Goal: Check status

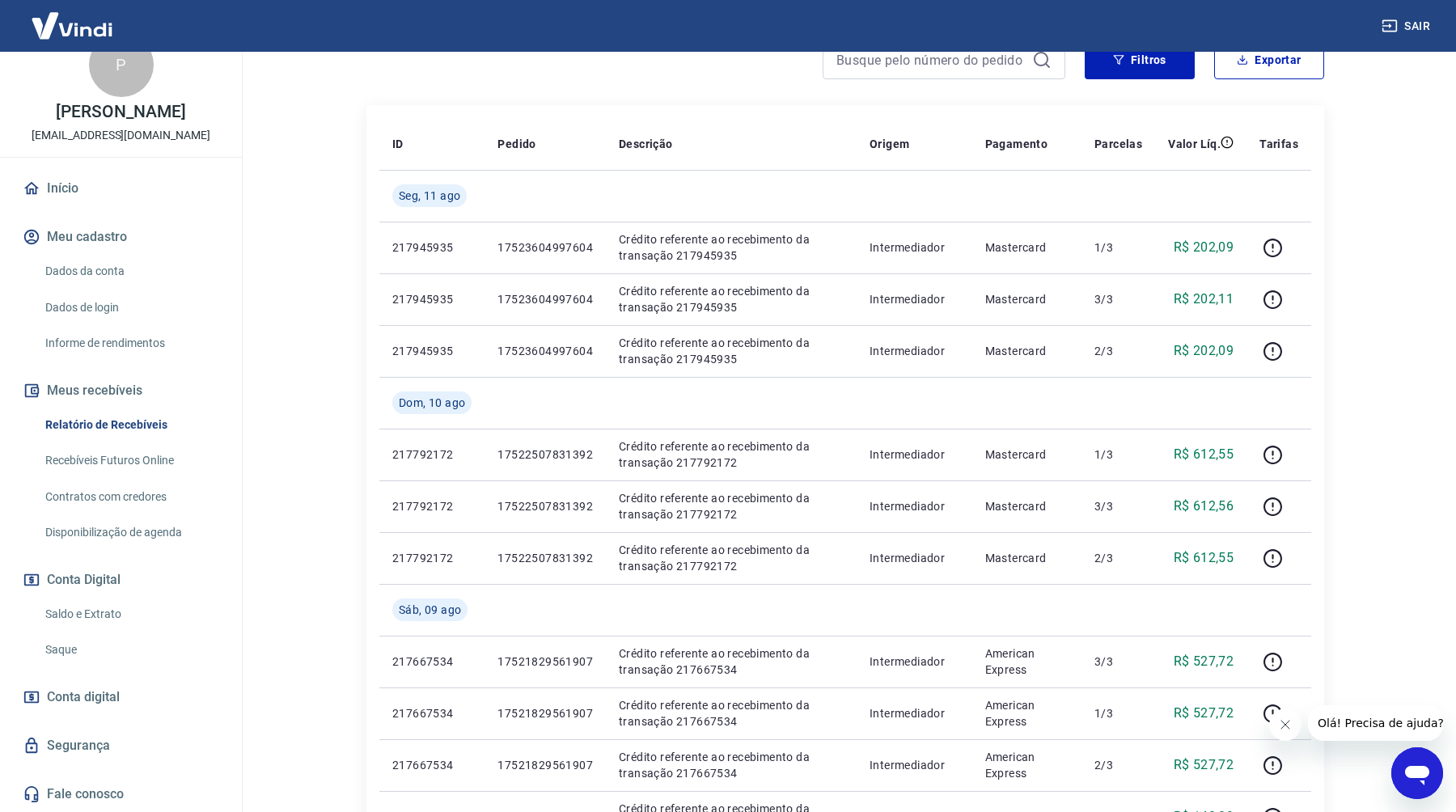
scroll to position [210, 0]
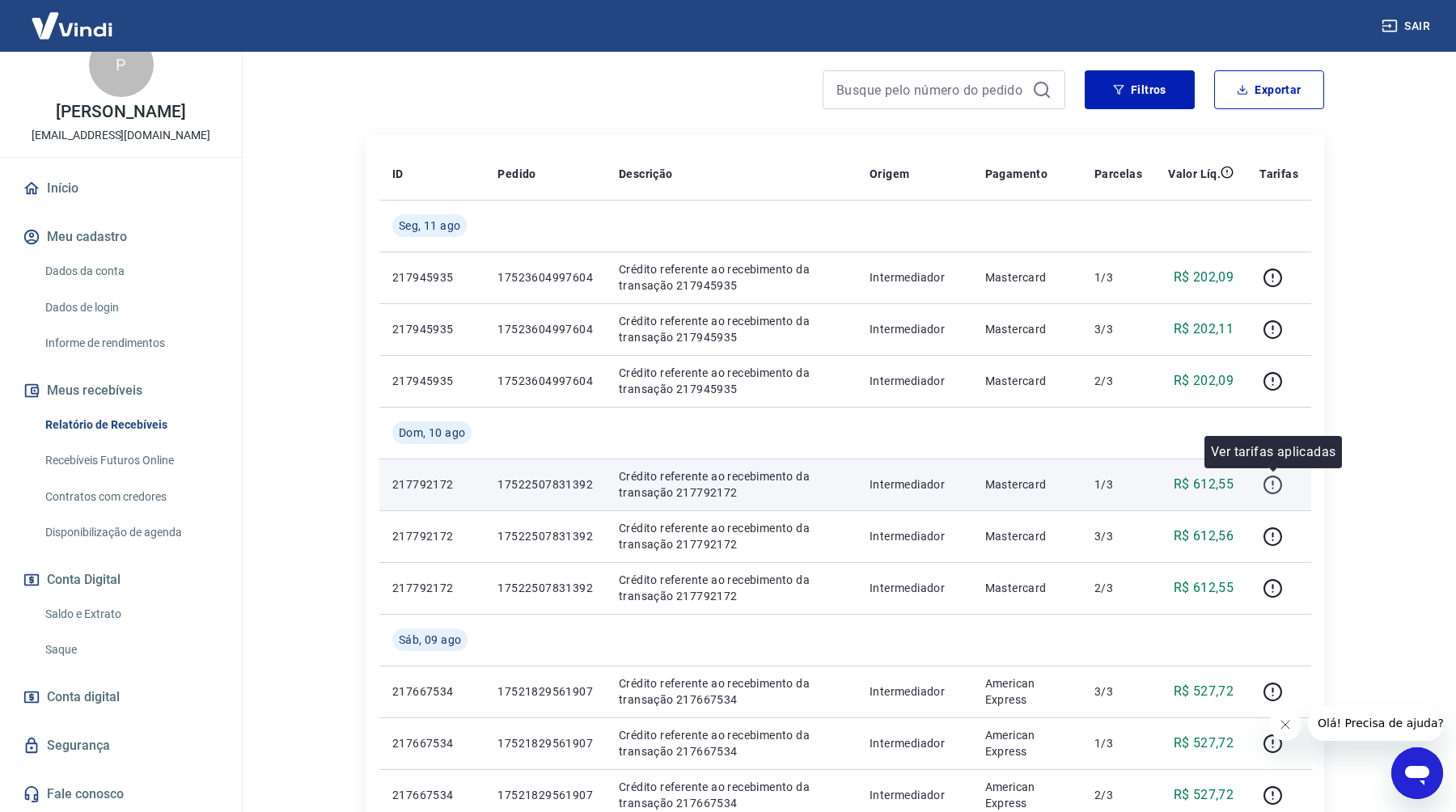
click at [1266, 480] on icon "button" at bounding box center [1271, 484] width 18 height 18
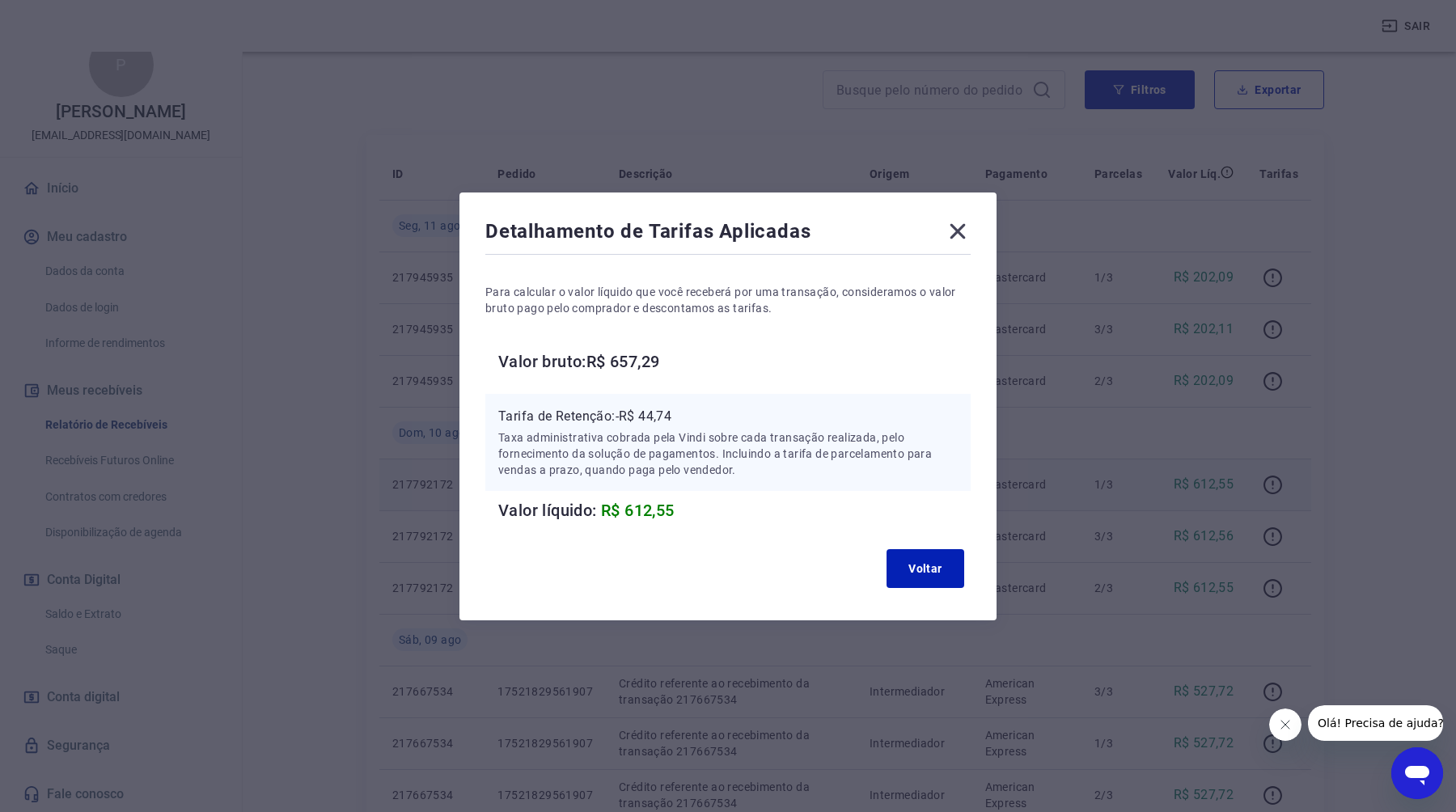
click at [961, 226] on icon at bounding box center [958, 231] width 15 height 15
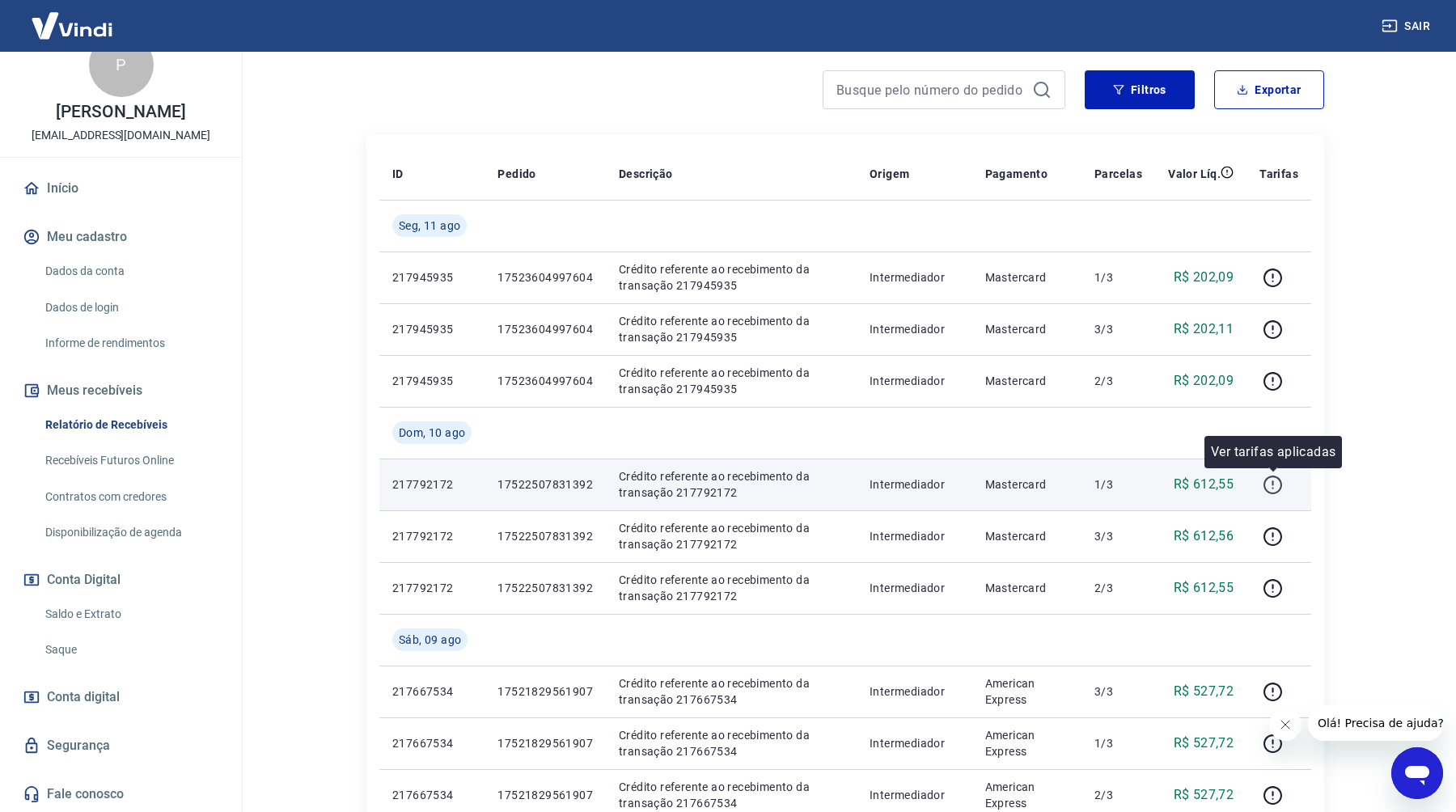
click at [1276, 483] on icon "button" at bounding box center [1272, 484] width 20 height 20
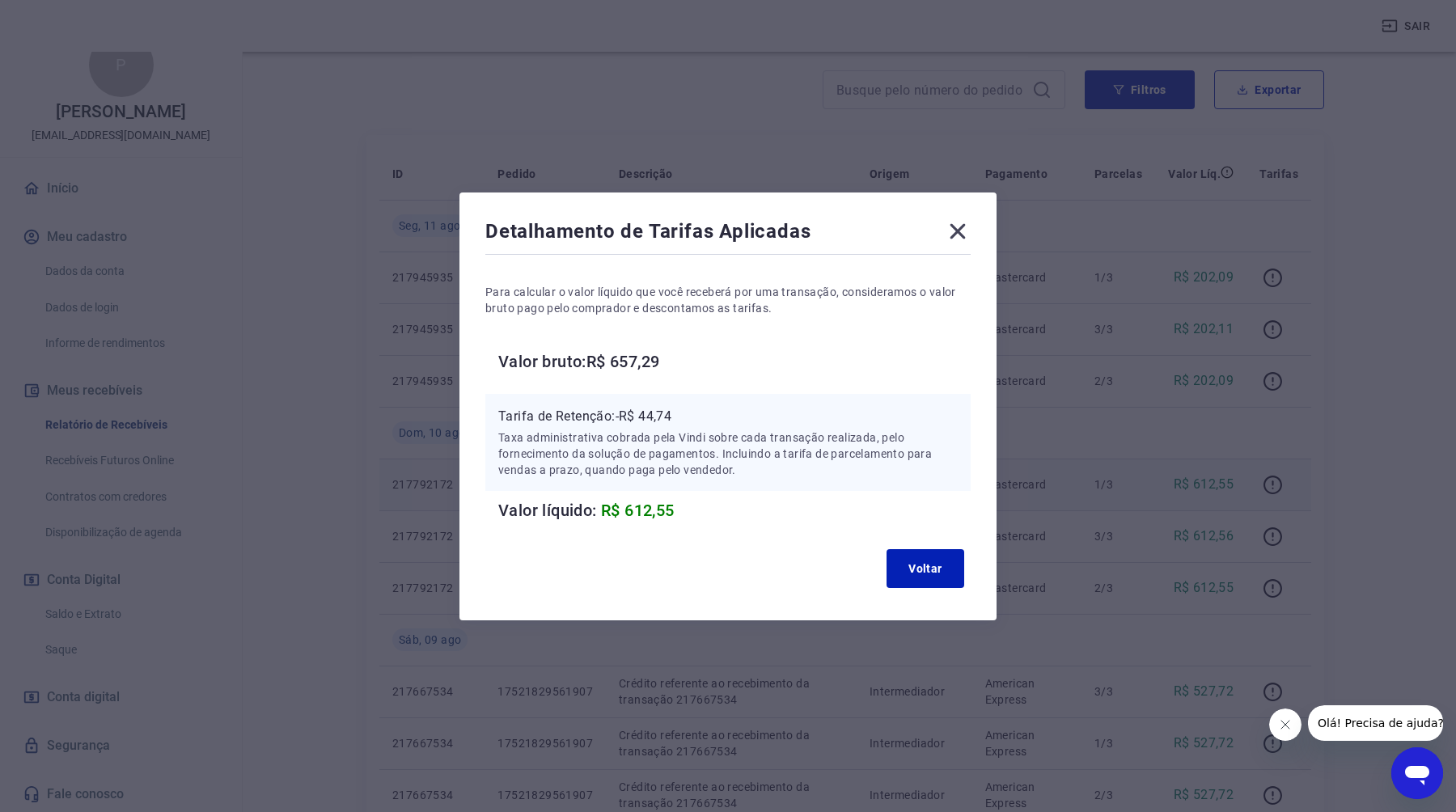
click at [963, 222] on icon at bounding box center [957, 231] width 26 height 26
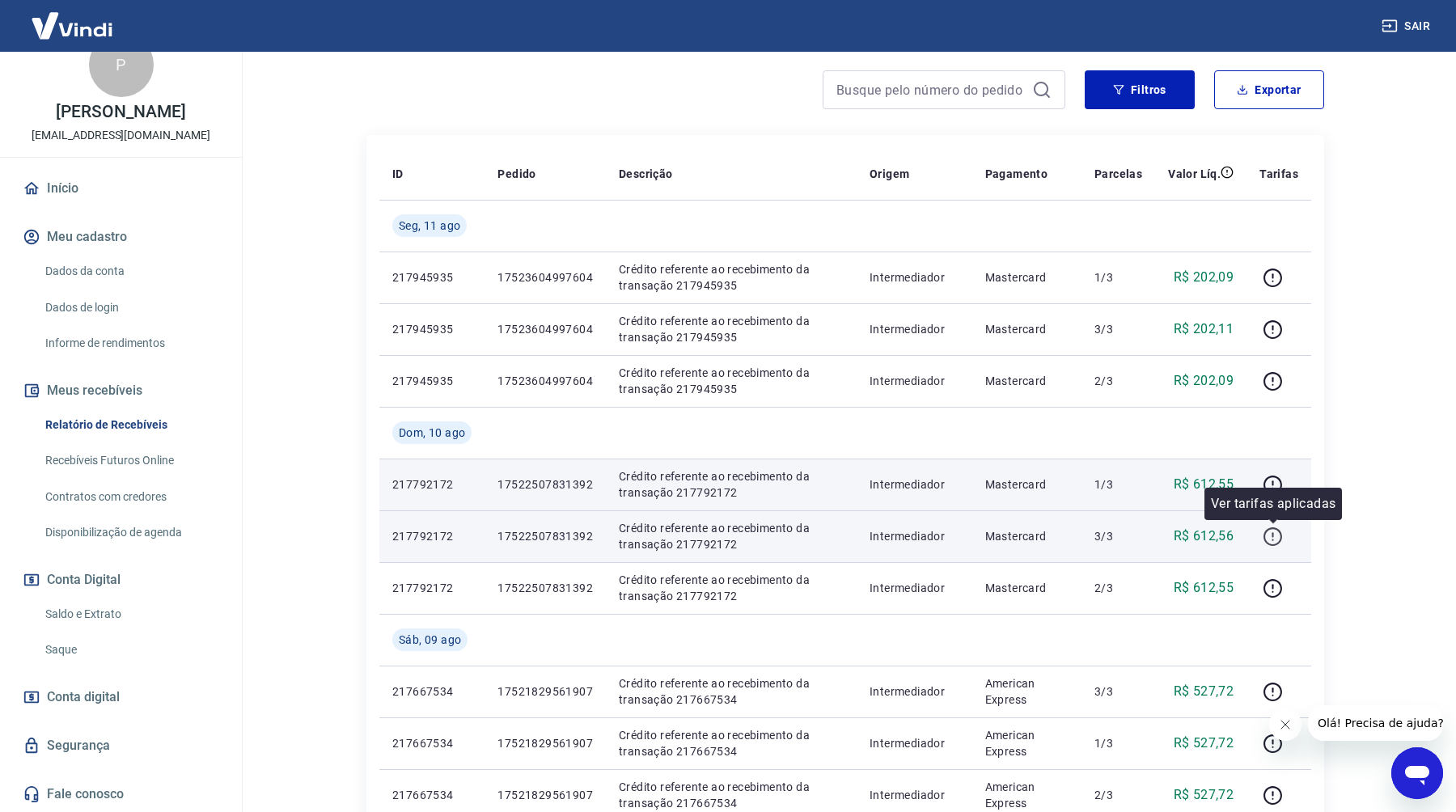
click at [1262, 538] on button "button" at bounding box center [1271, 535] width 26 height 26
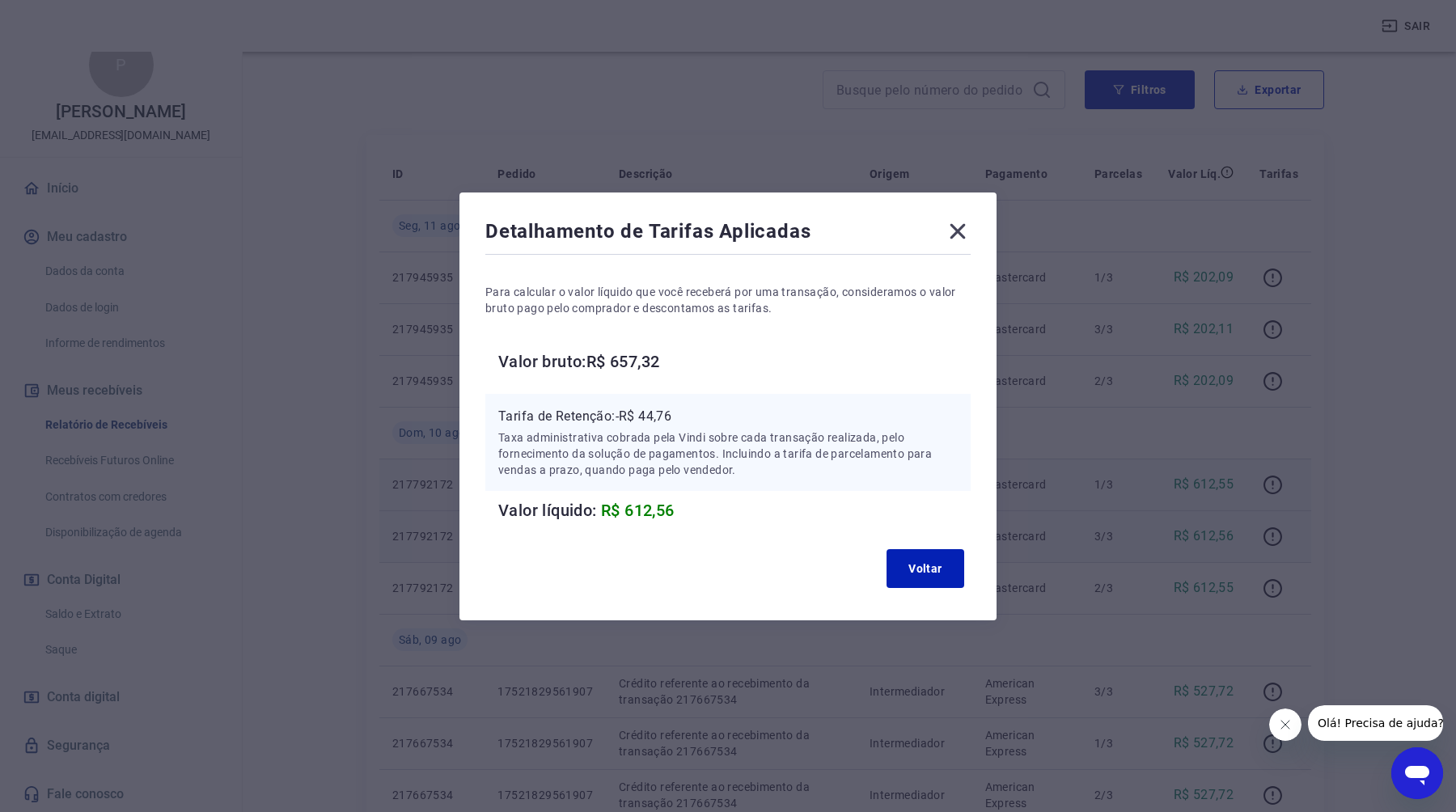
click at [959, 231] on icon at bounding box center [958, 231] width 15 height 15
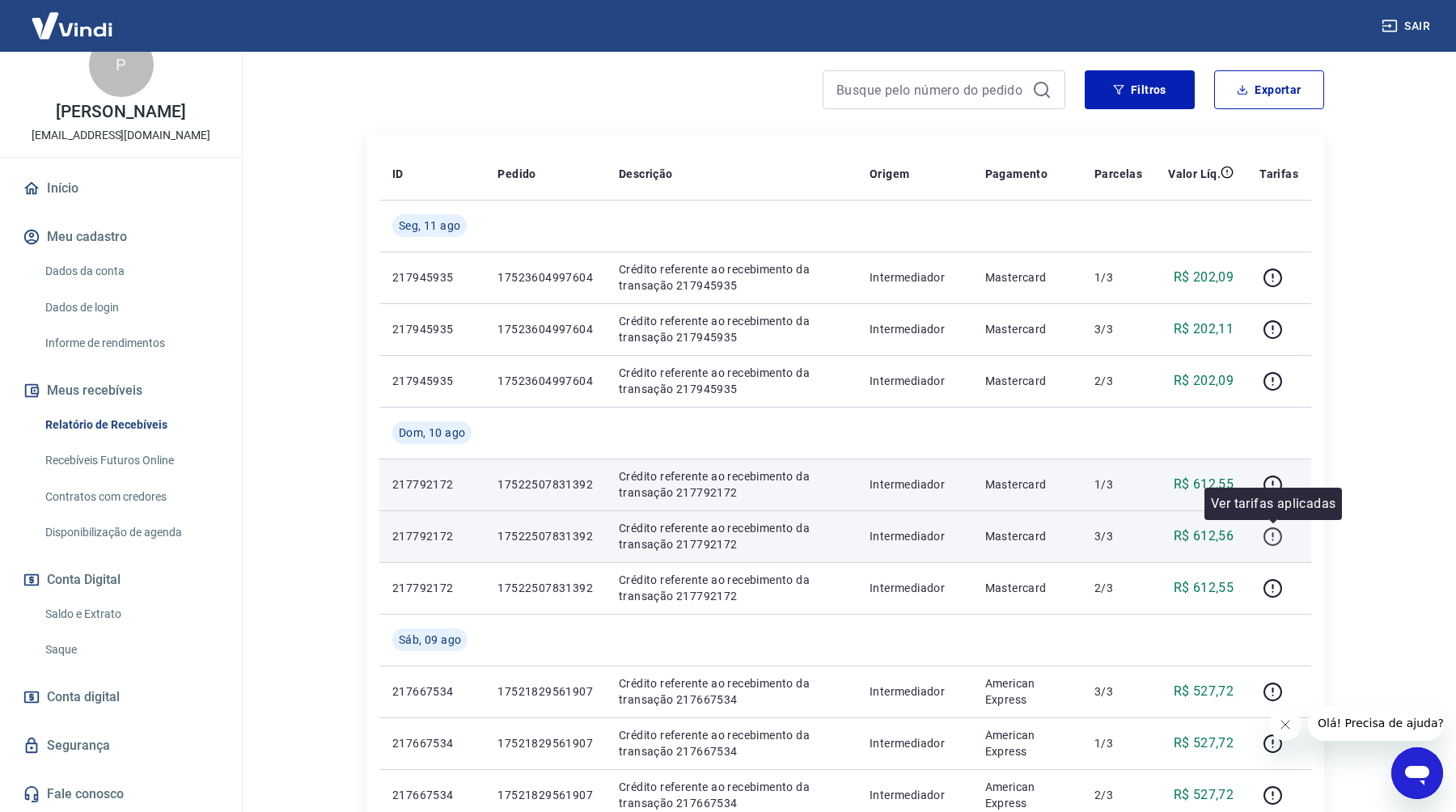
click at [1269, 538] on icon "button" at bounding box center [1272, 536] width 20 height 20
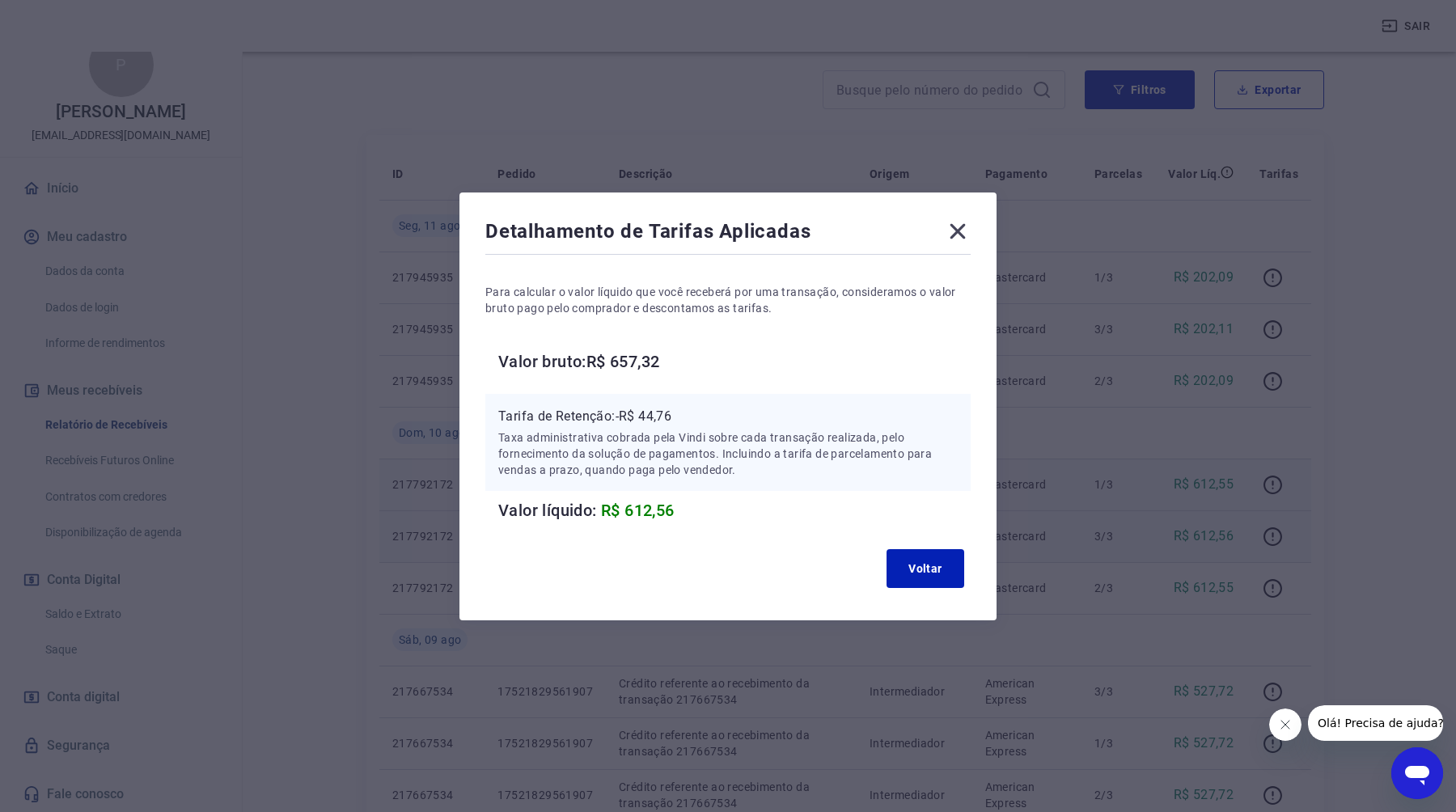
click at [961, 227] on icon at bounding box center [958, 231] width 15 height 15
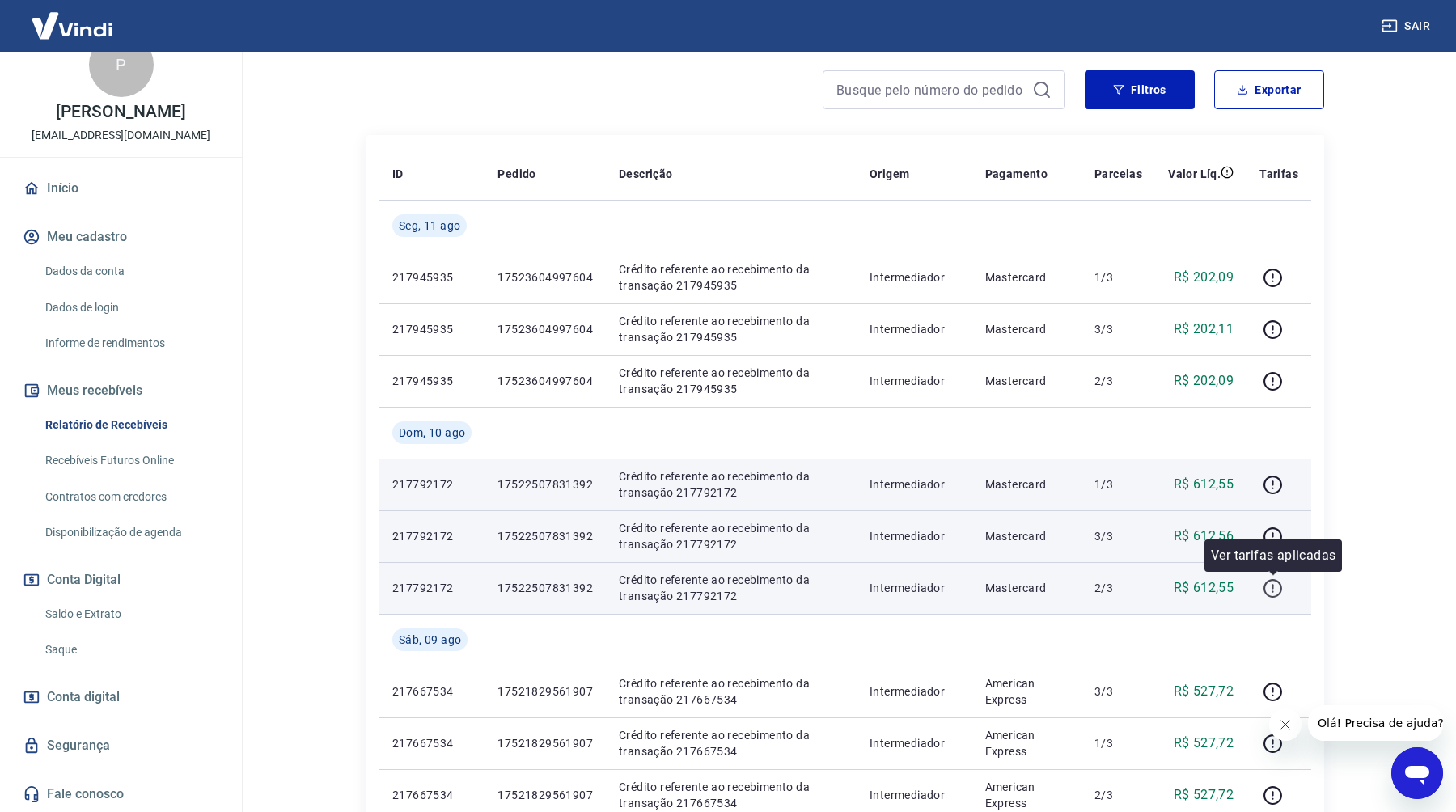
click at [1275, 584] on icon "button" at bounding box center [1272, 588] width 20 height 20
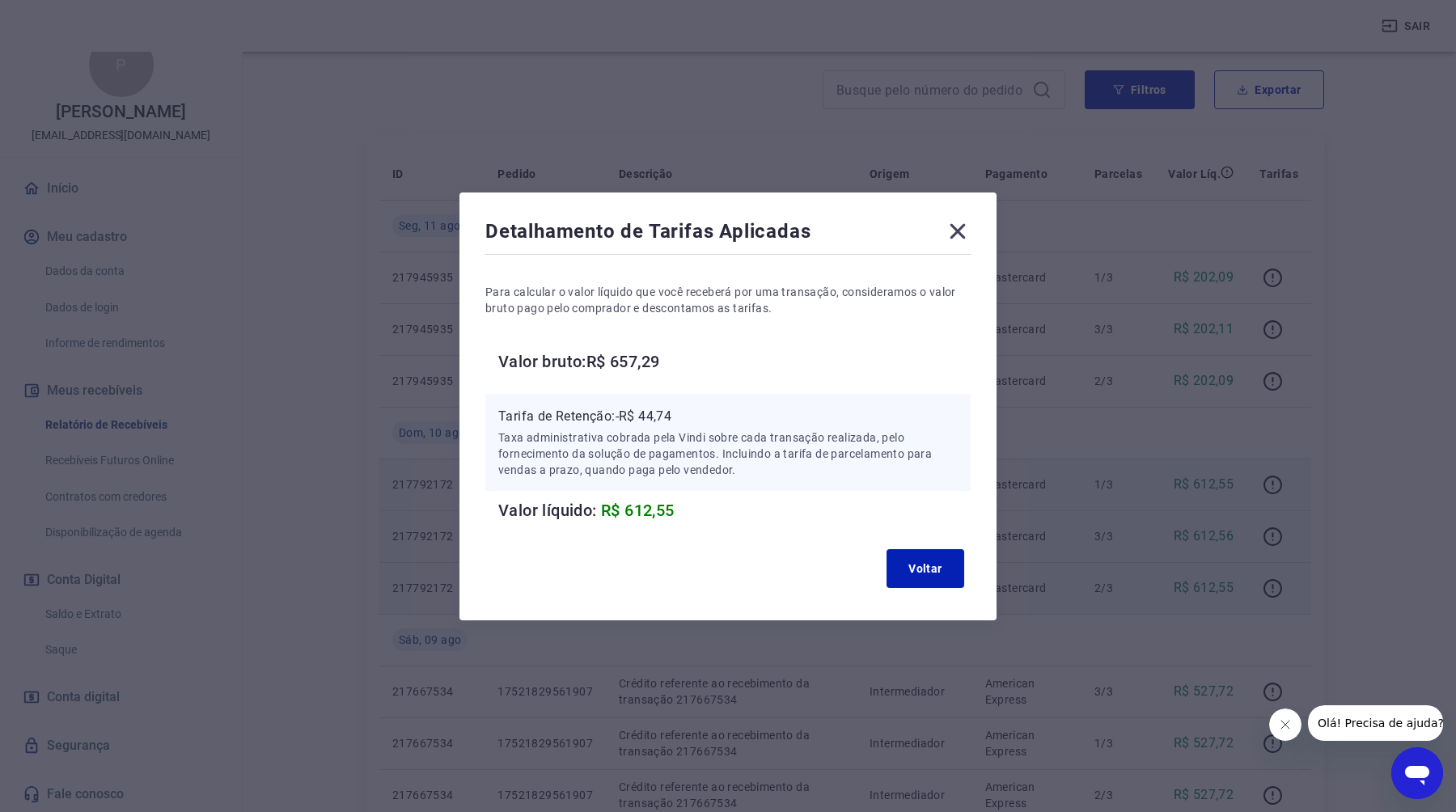
click at [956, 227] on icon at bounding box center [958, 231] width 15 height 15
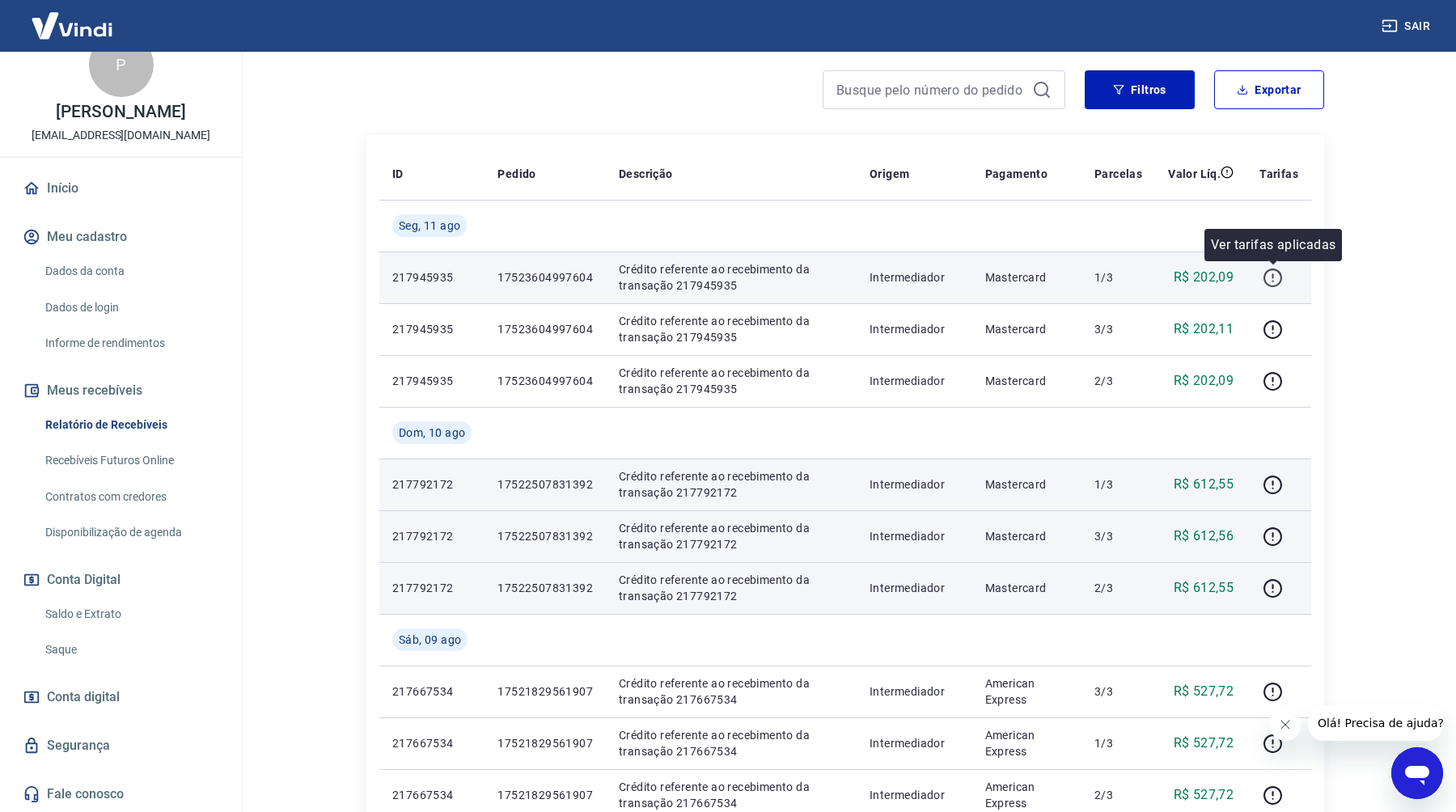
click at [1271, 269] on icon "button" at bounding box center [1271, 277] width 18 height 18
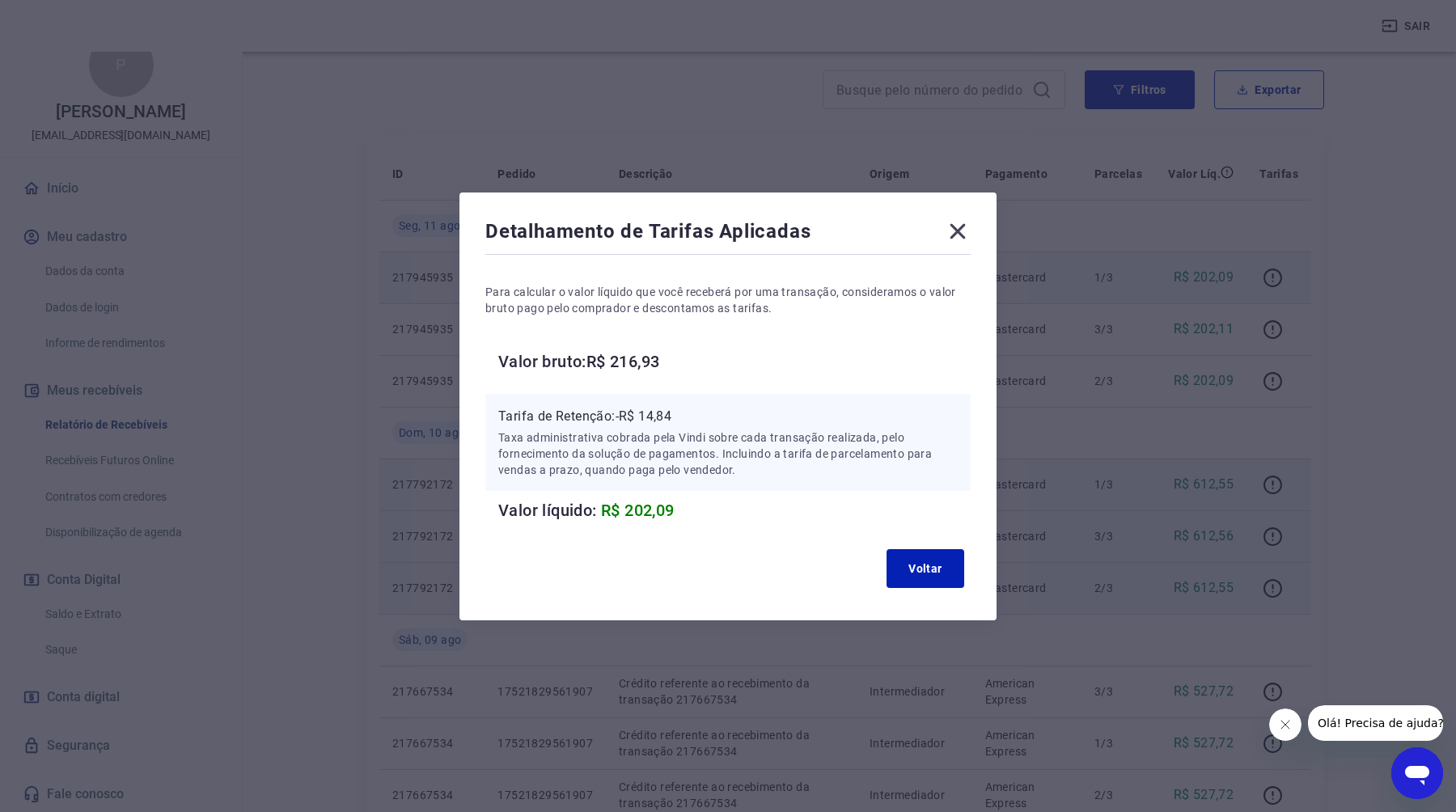
click at [962, 233] on icon at bounding box center [957, 231] width 26 height 26
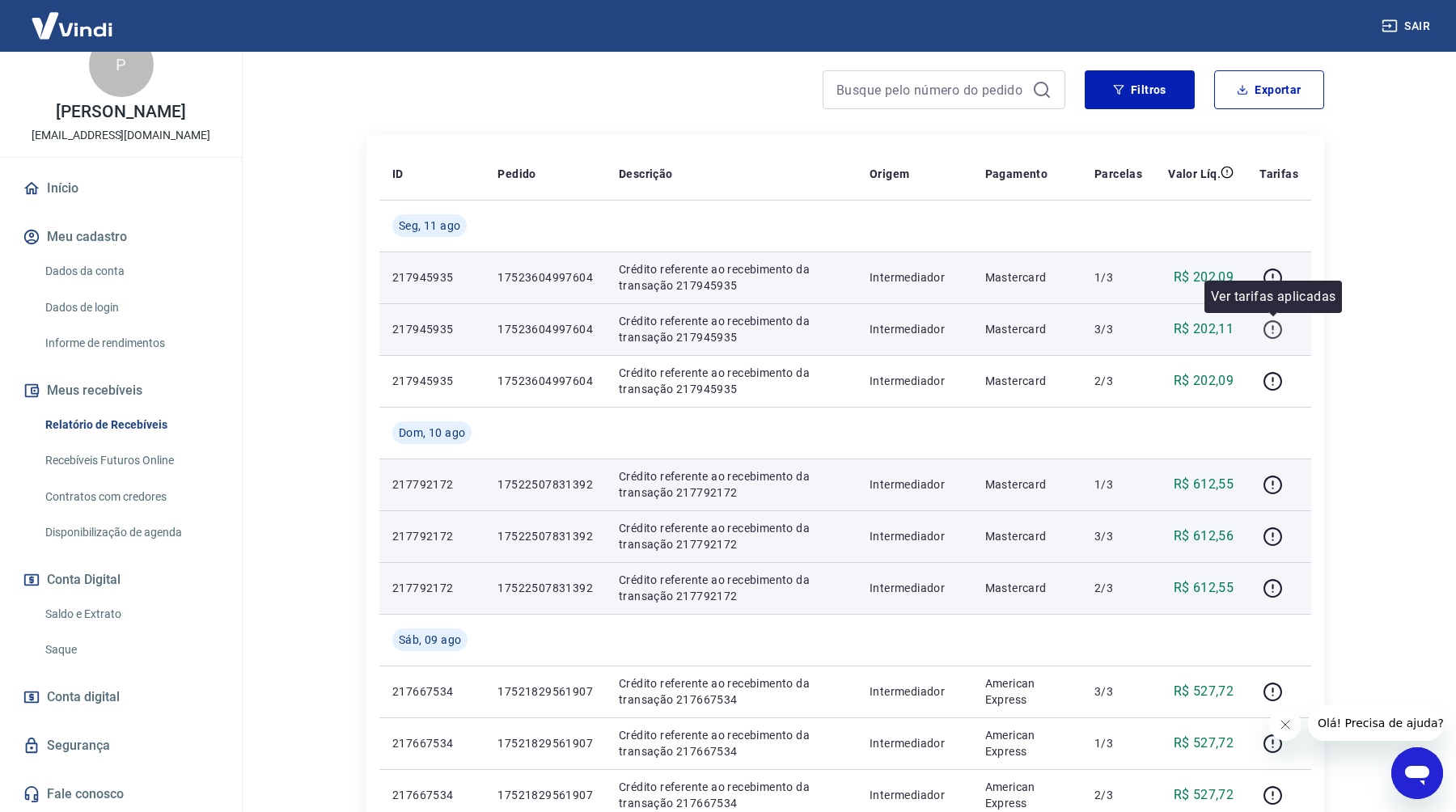
click at [1266, 331] on icon "button" at bounding box center [1271, 329] width 18 height 18
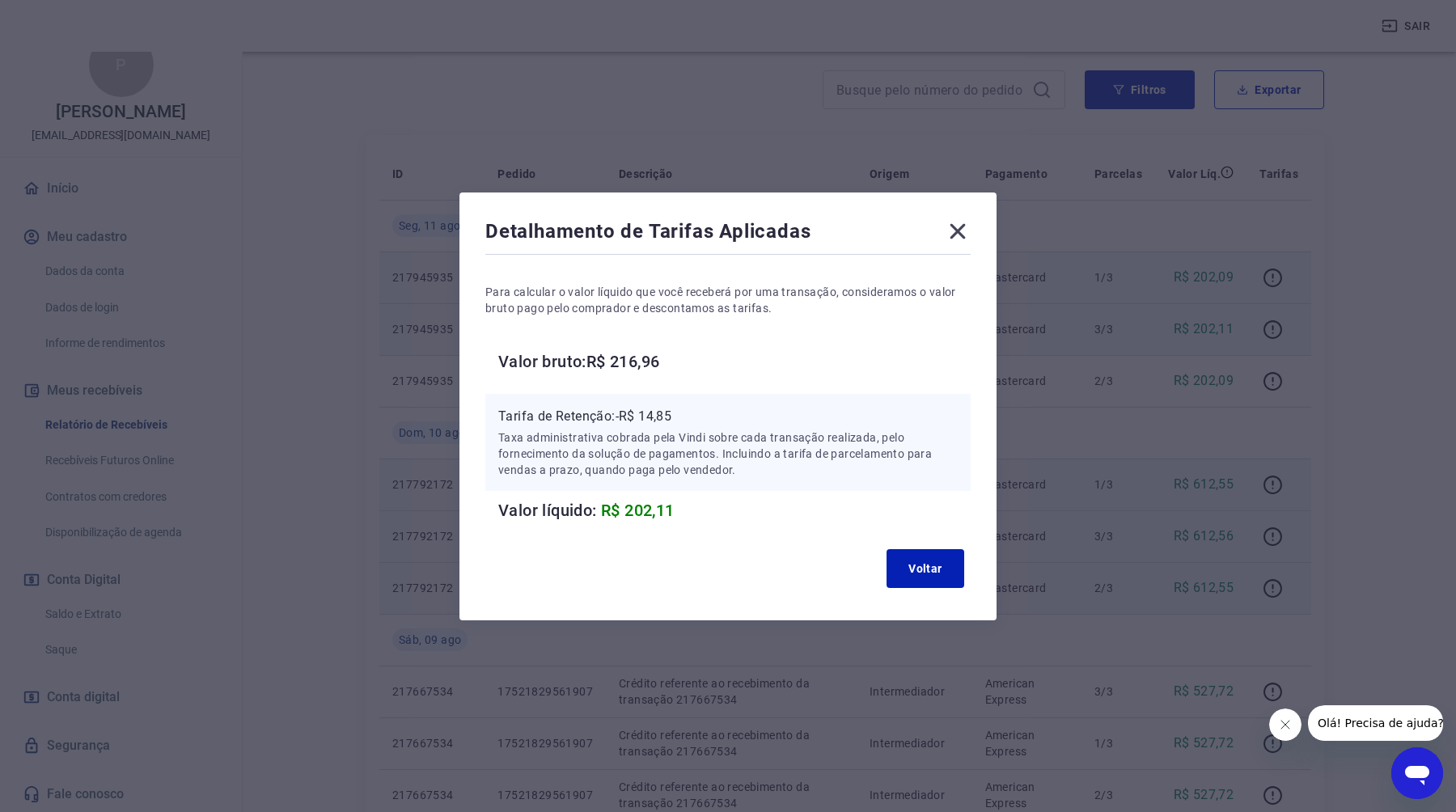
click at [961, 227] on icon at bounding box center [958, 231] width 15 height 15
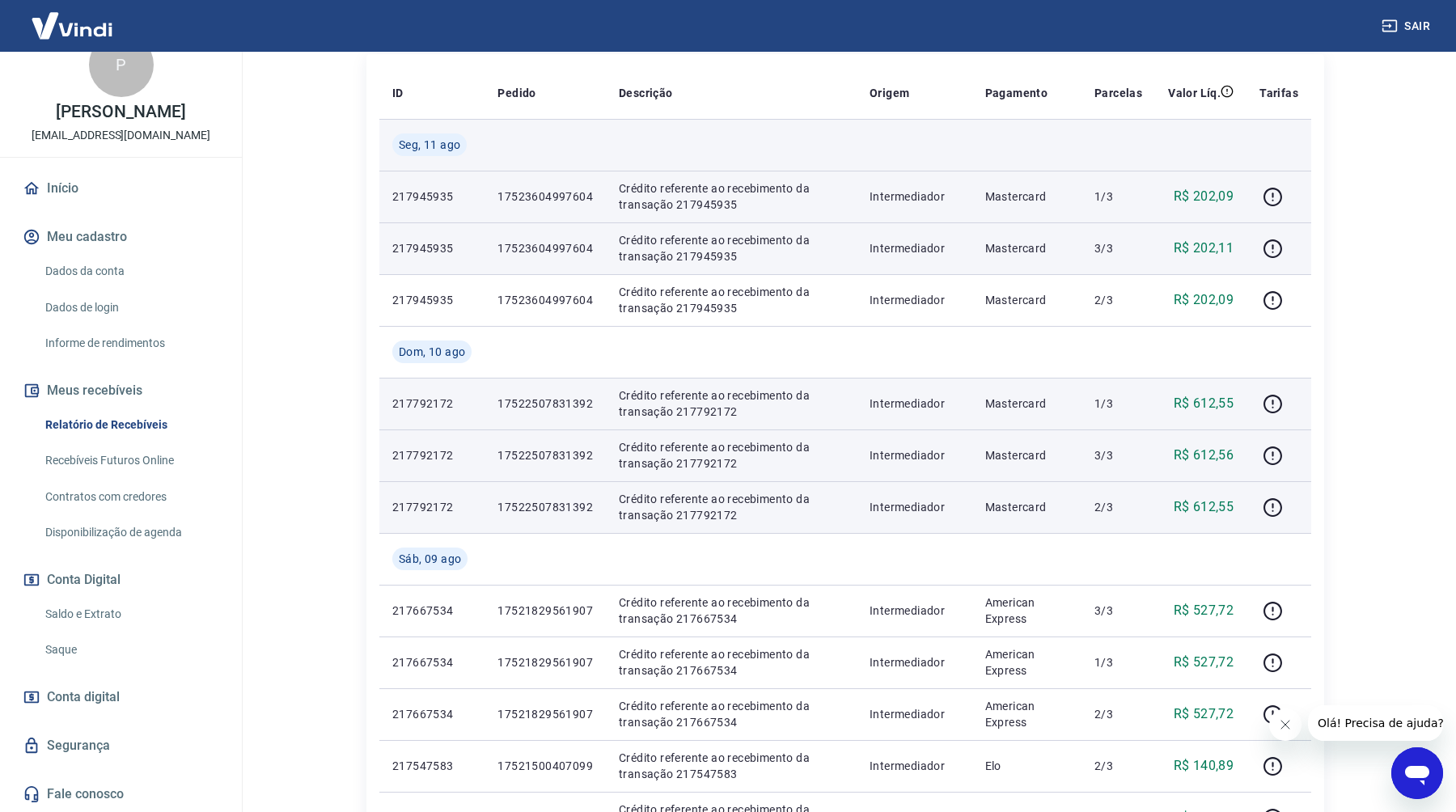
scroll to position [1157, 0]
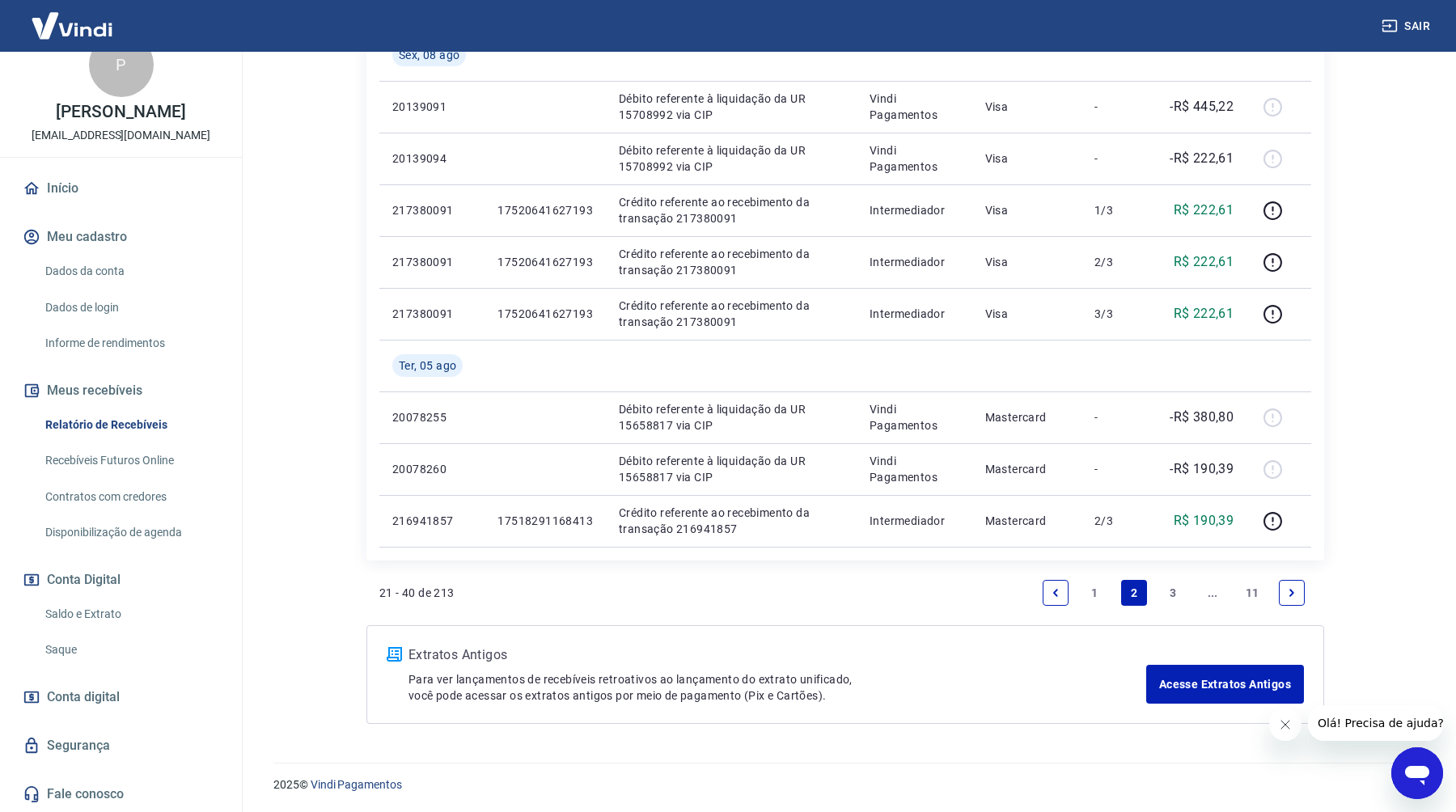
click at [1087, 592] on link "1" at bounding box center [1095, 592] width 26 height 26
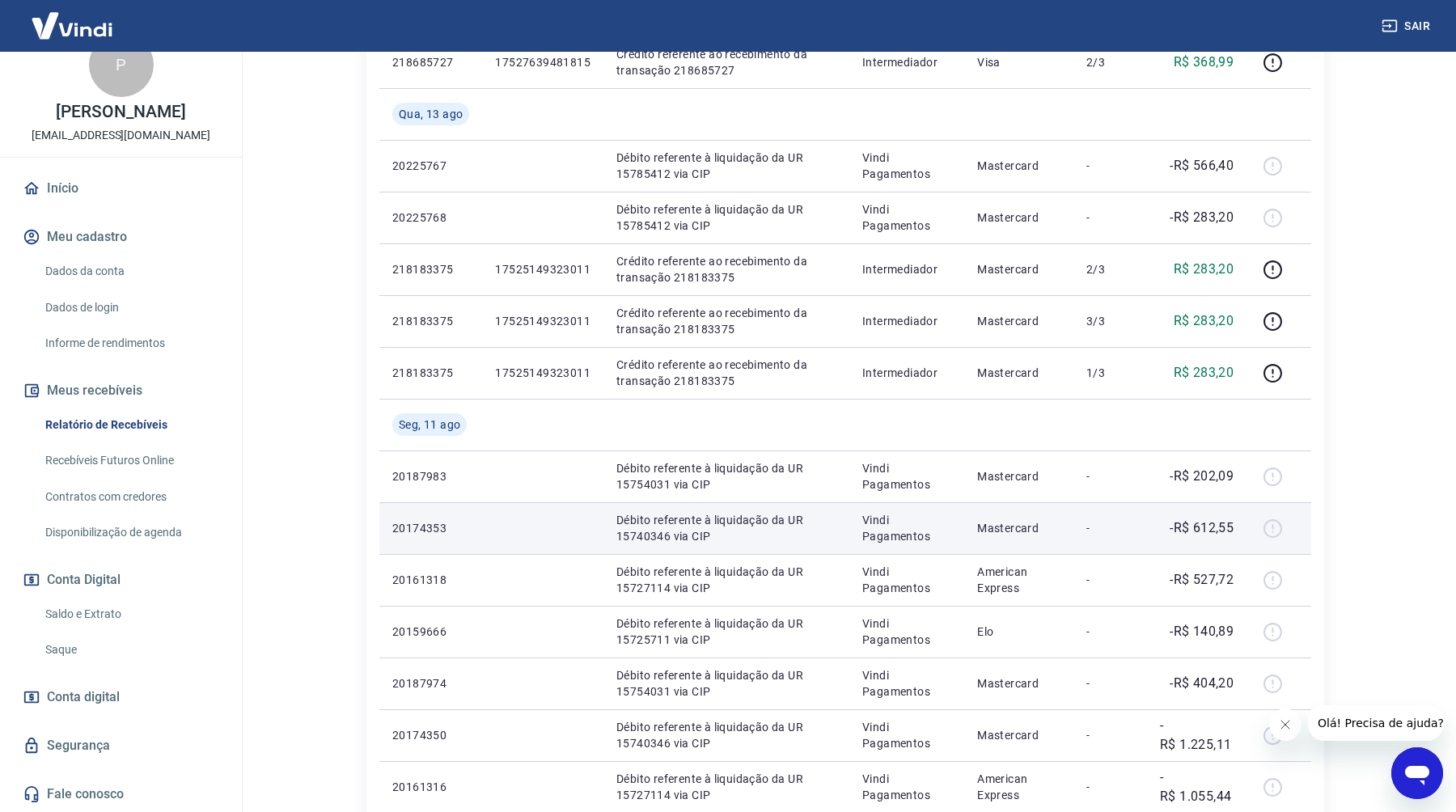
scroll to position [775, 0]
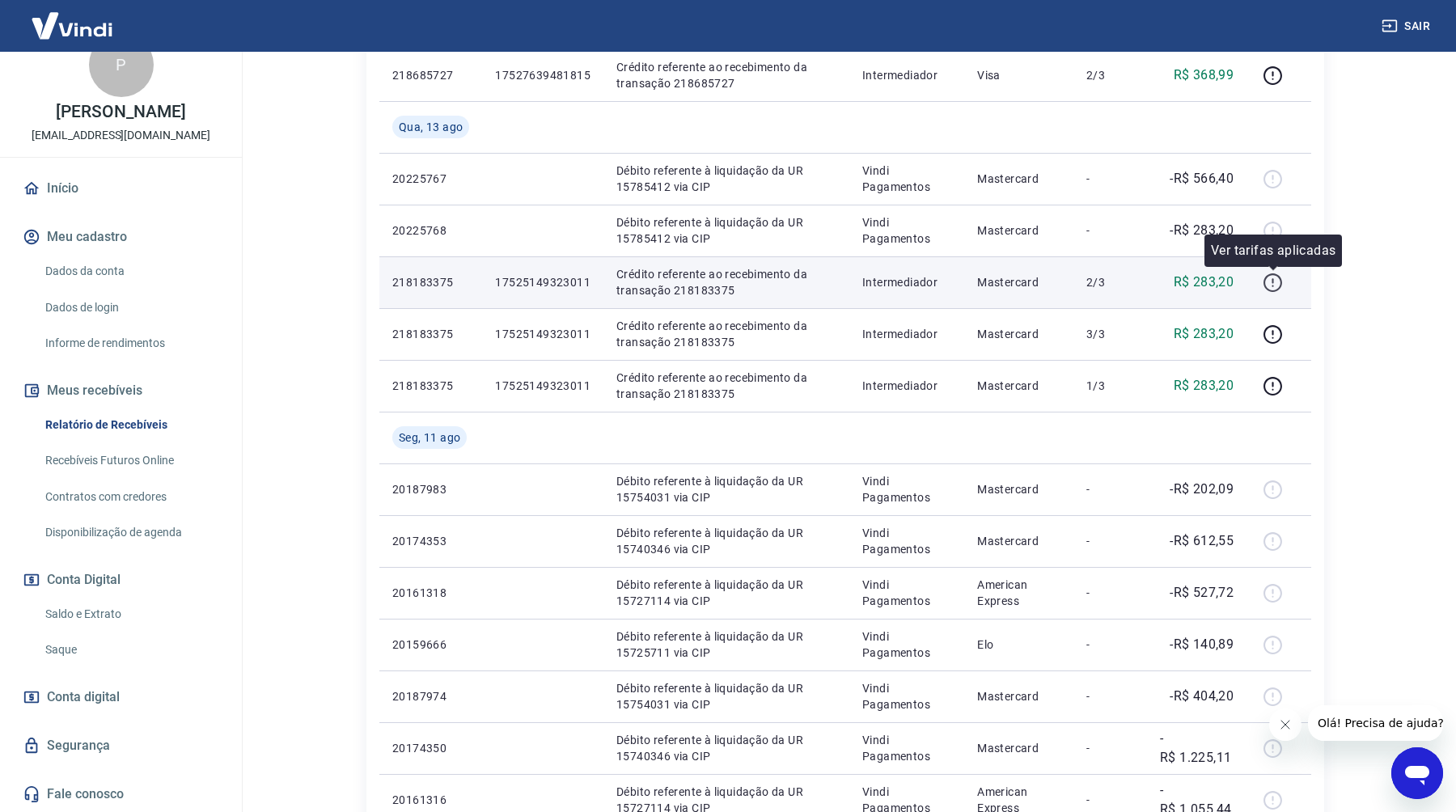
click at [1274, 279] on icon "button" at bounding box center [1272, 283] width 20 height 20
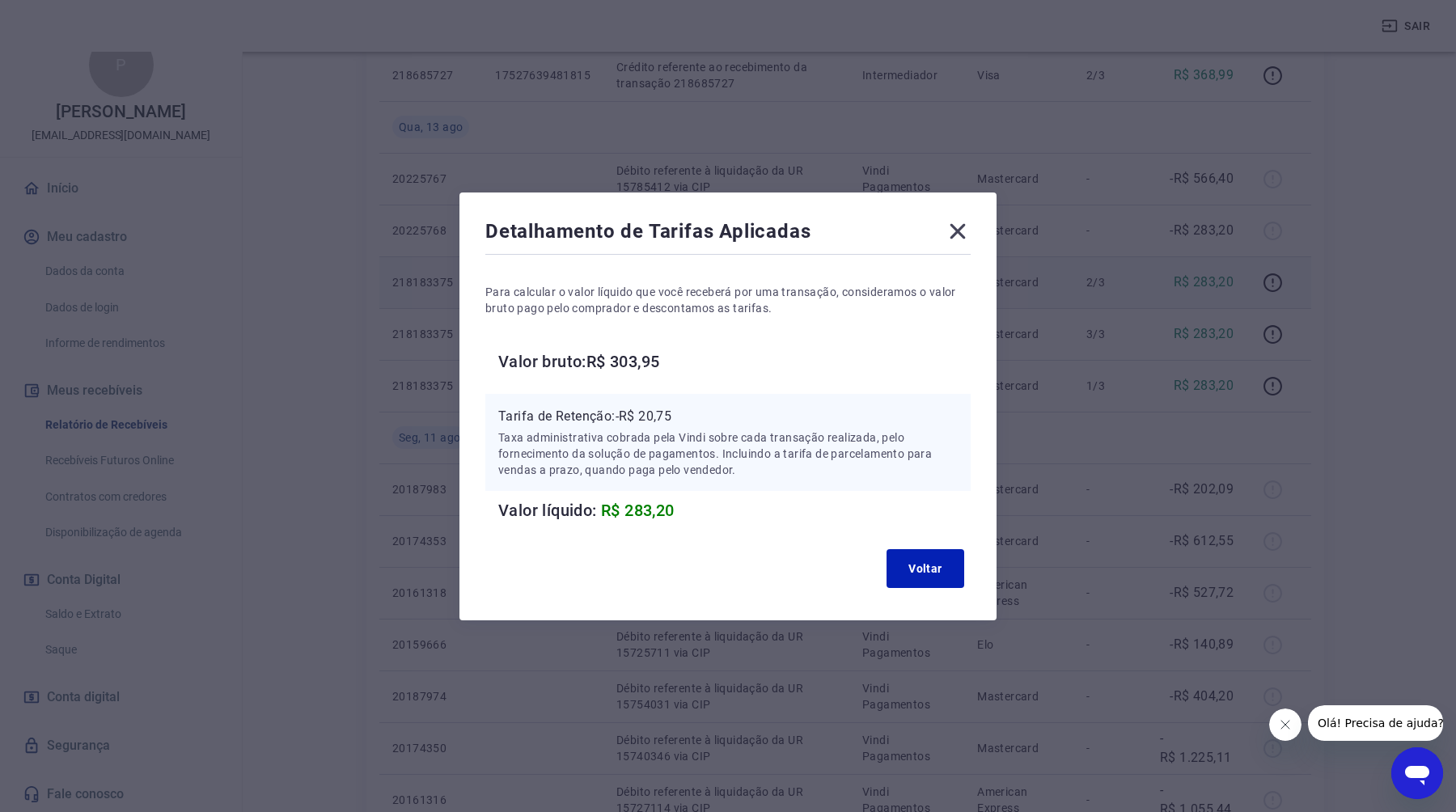
click at [962, 230] on icon at bounding box center [957, 231] width 26 height 26
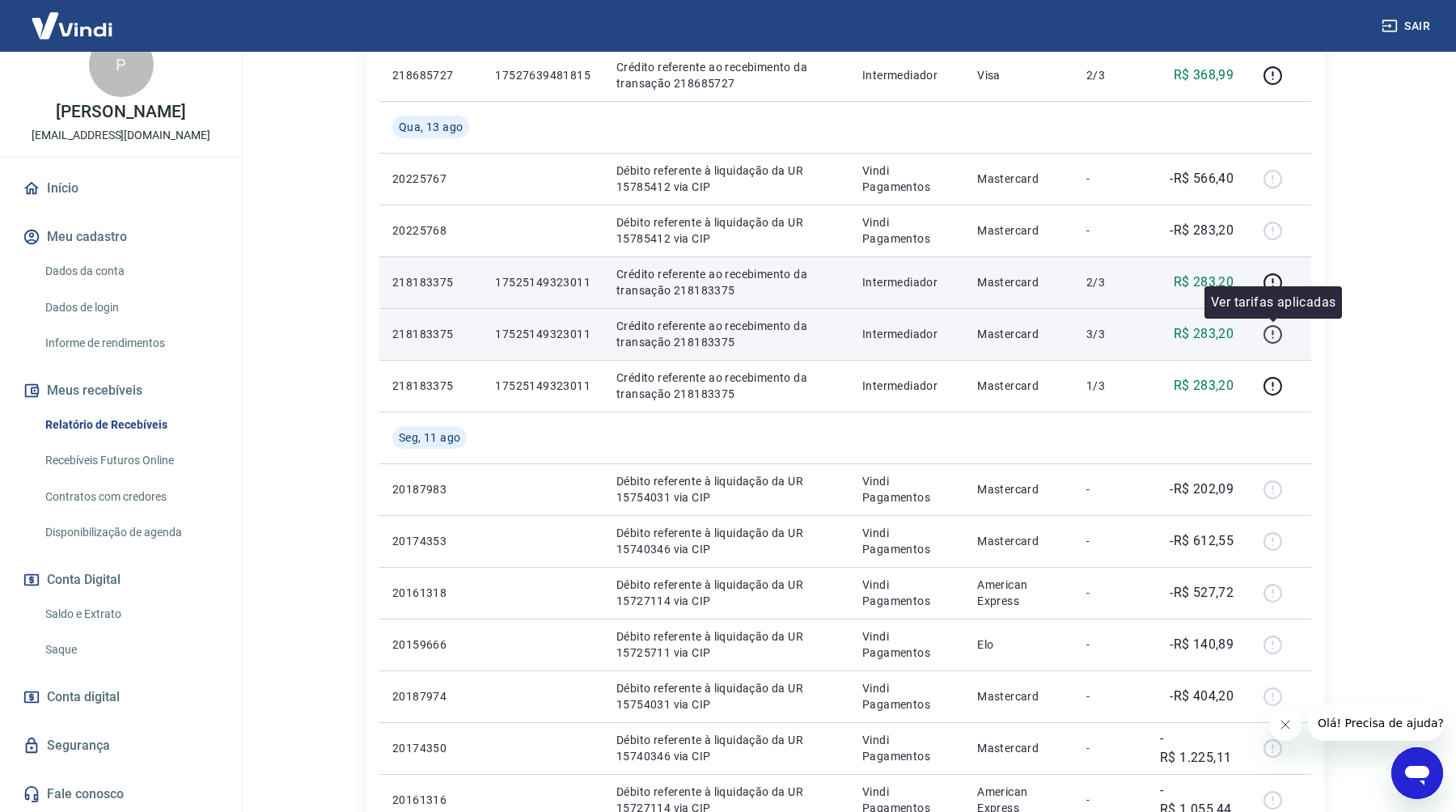
click at [1270, 334] on icon "button" at bounding box center [1272, 333] width 20 height 20
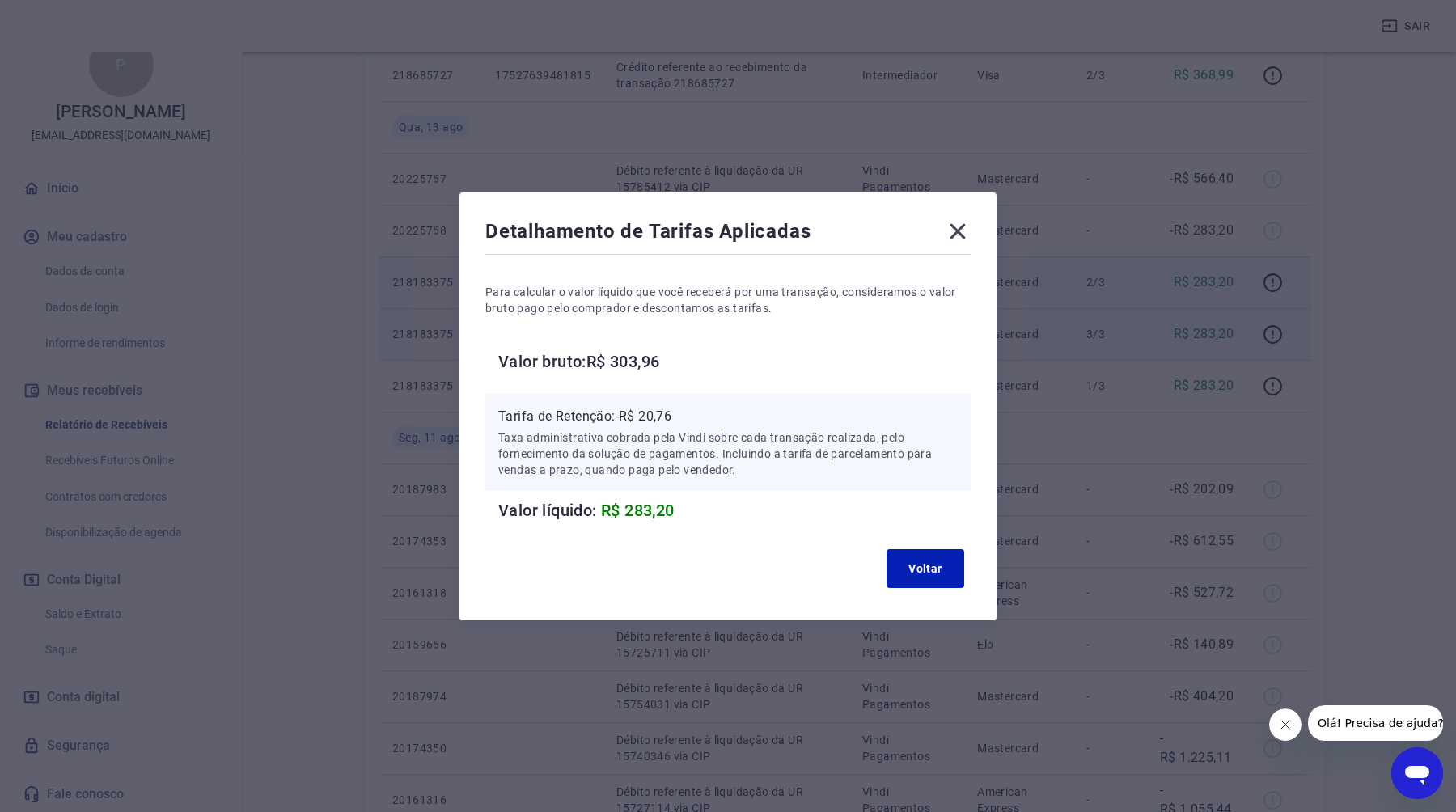
click at [953, 230] on icon at bounding box center [957, 231] width 26 height 26
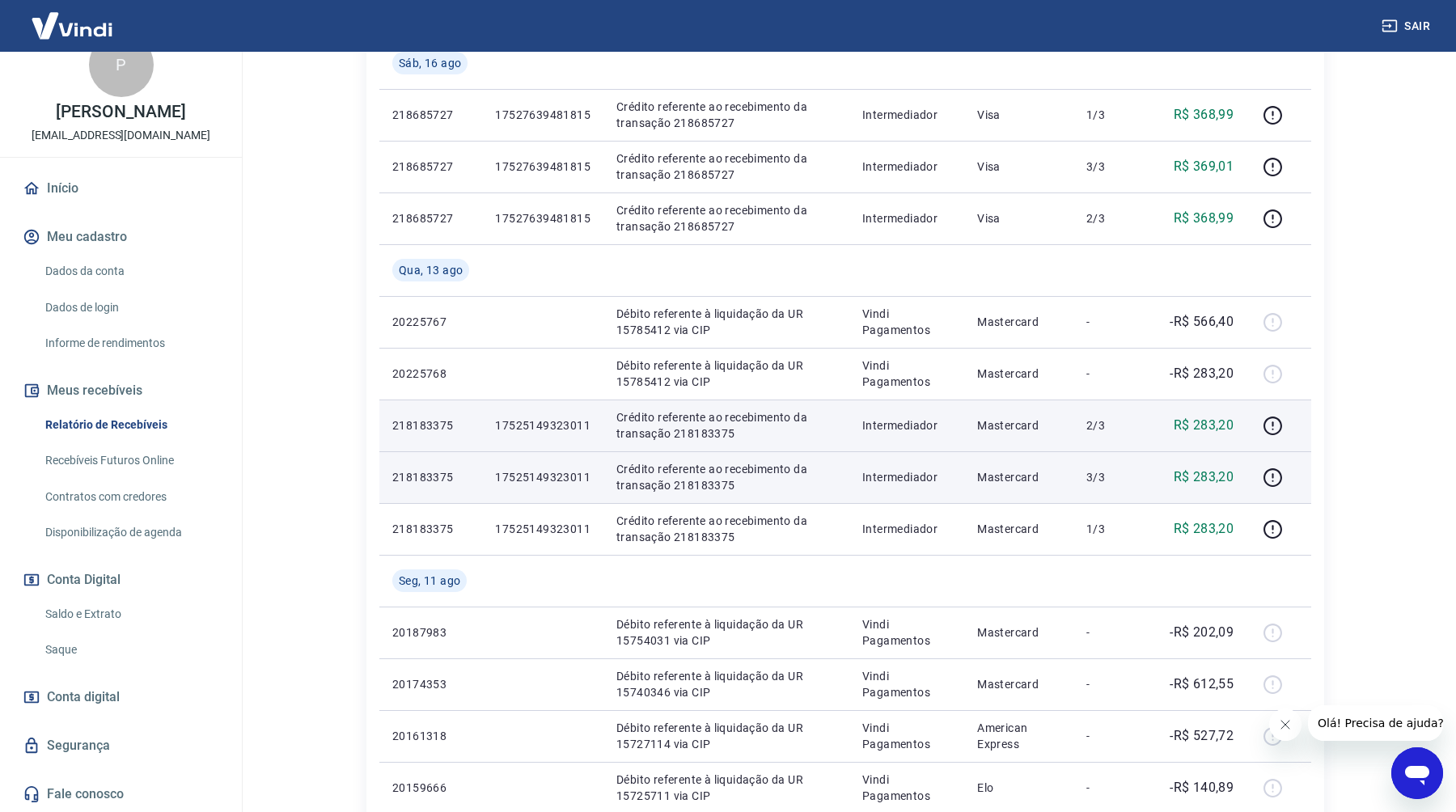
scroll to position [383, 0]
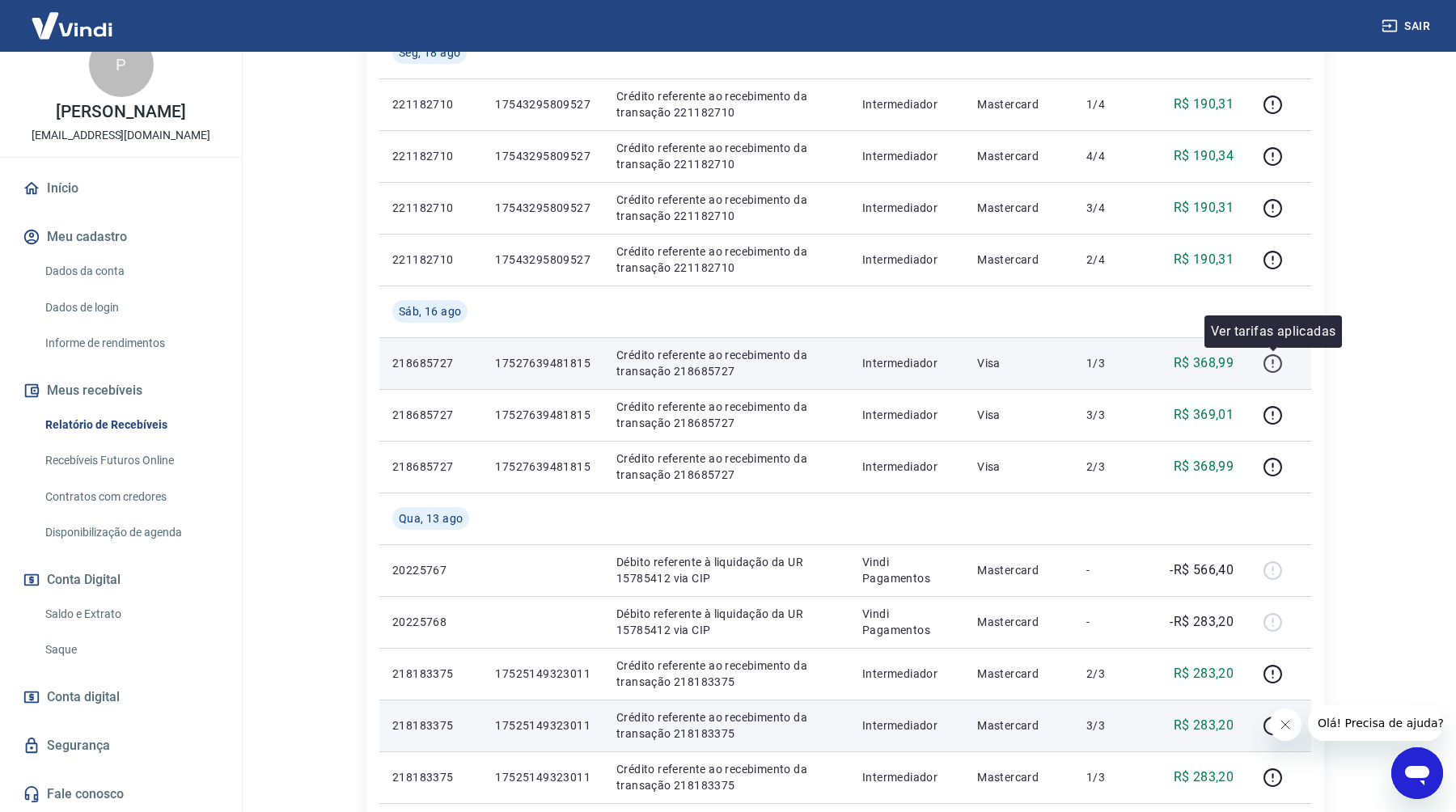
click at [1272, 362] on icon "button" at bounding box center [1272, 363] width 20 height 20
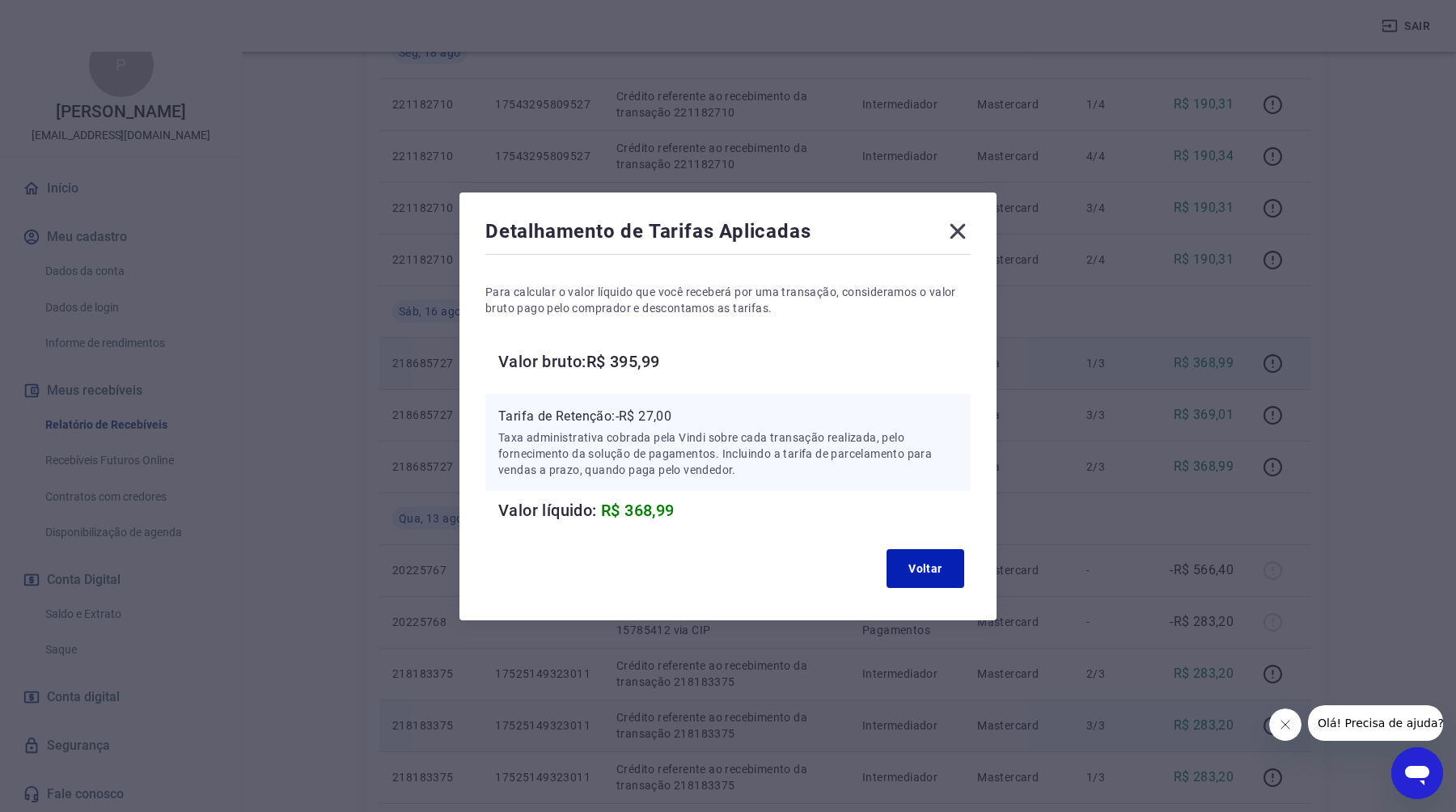
click at [953, 242] on icon at bounding box center [957, 231] width 26 height 26
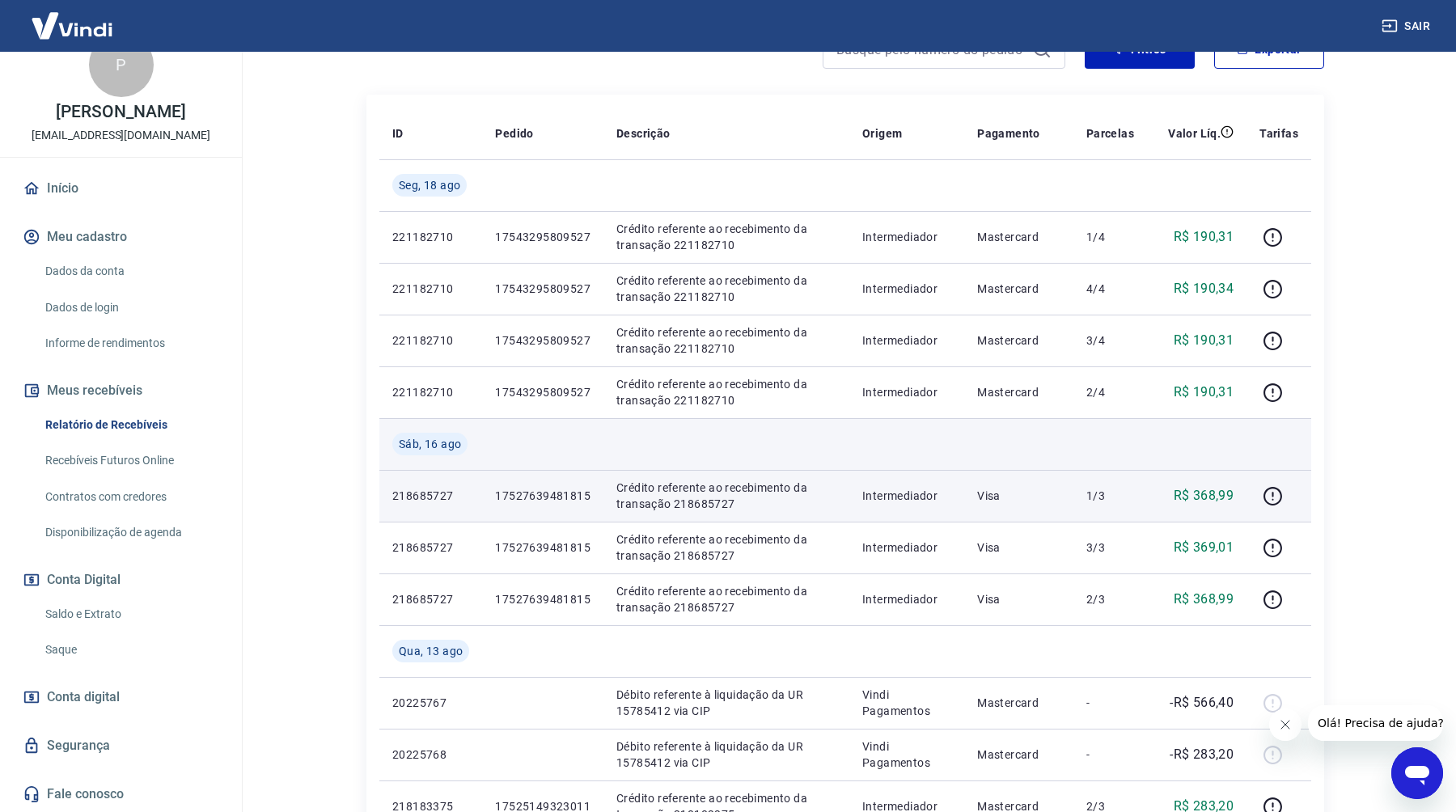
scroll to position [248, 0]
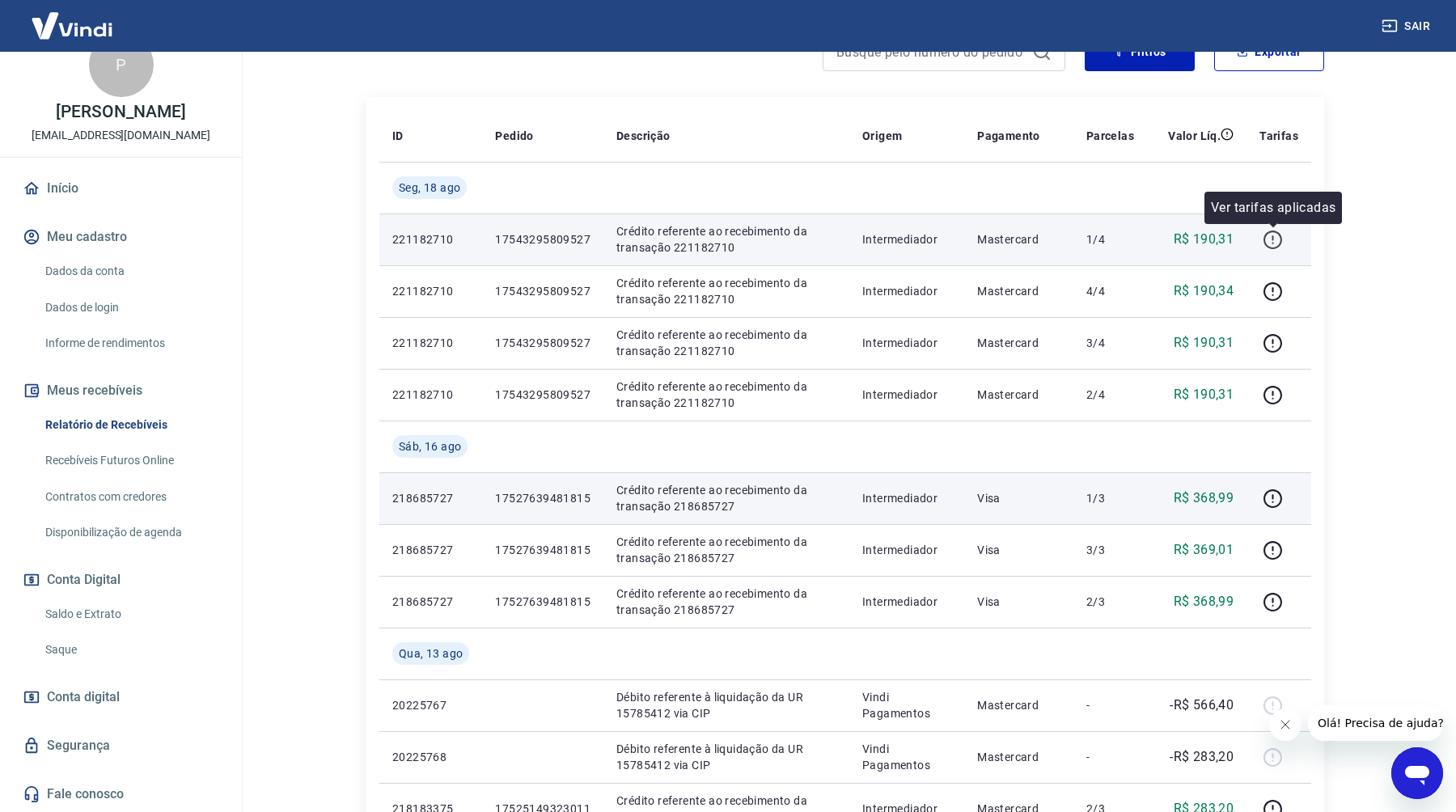
click at [1269, 240] on icon "button" at bounding box center [1272, 239] width 20 height 20
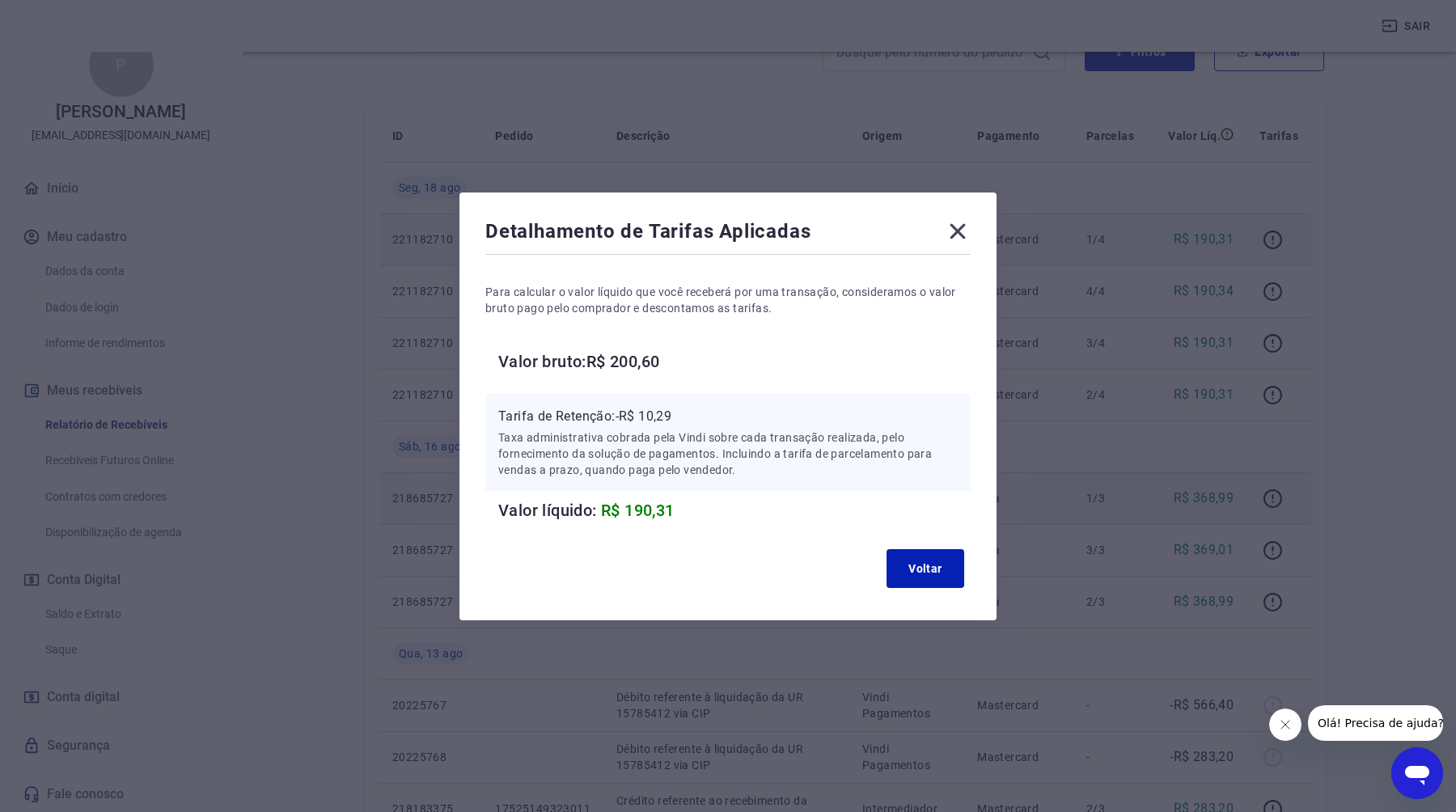
click at [962, 227] on icon at bounding box center [958, 231] width 15 height 15
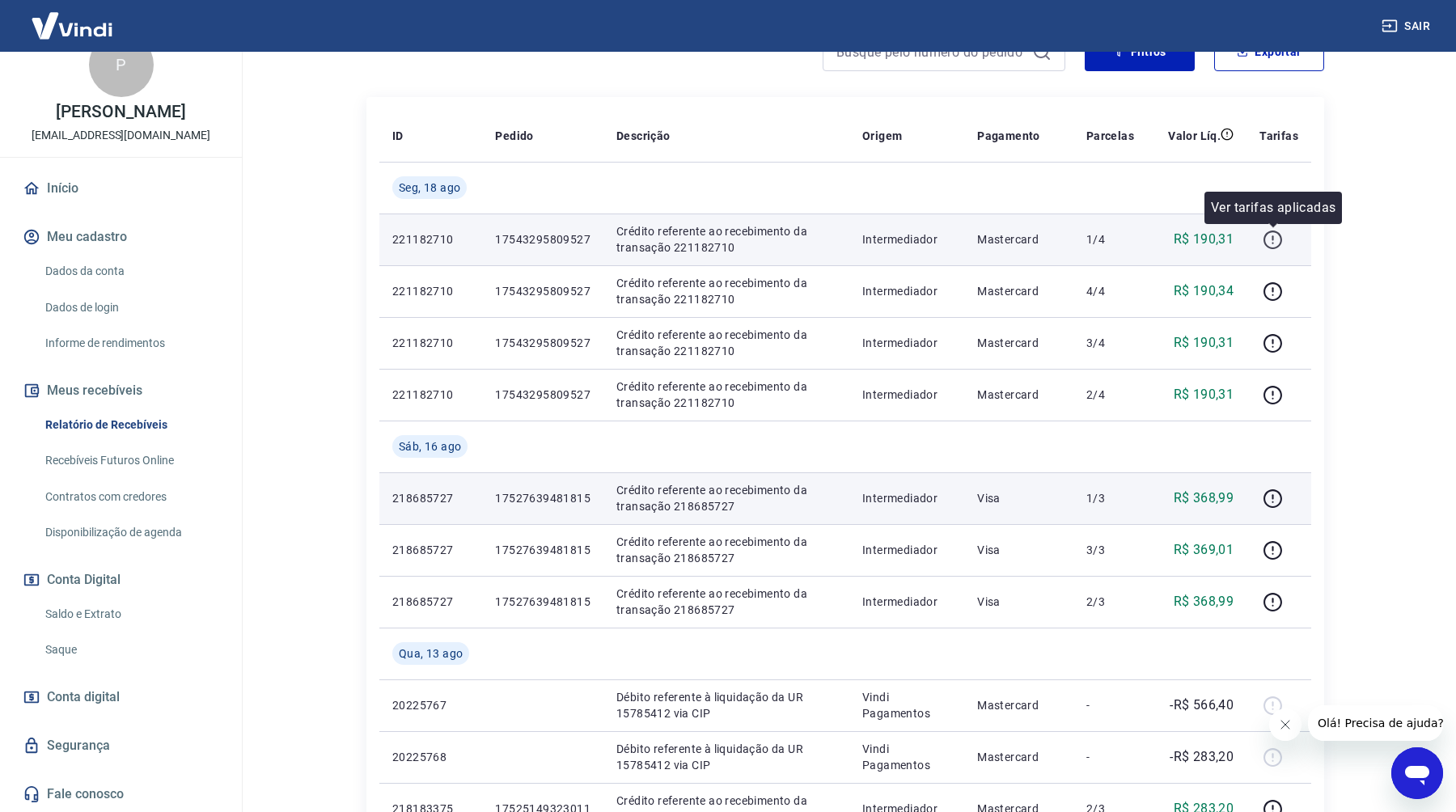
click at [1276, 245] on icon "button" at bounding box center [1272, 239] width 20 height 20
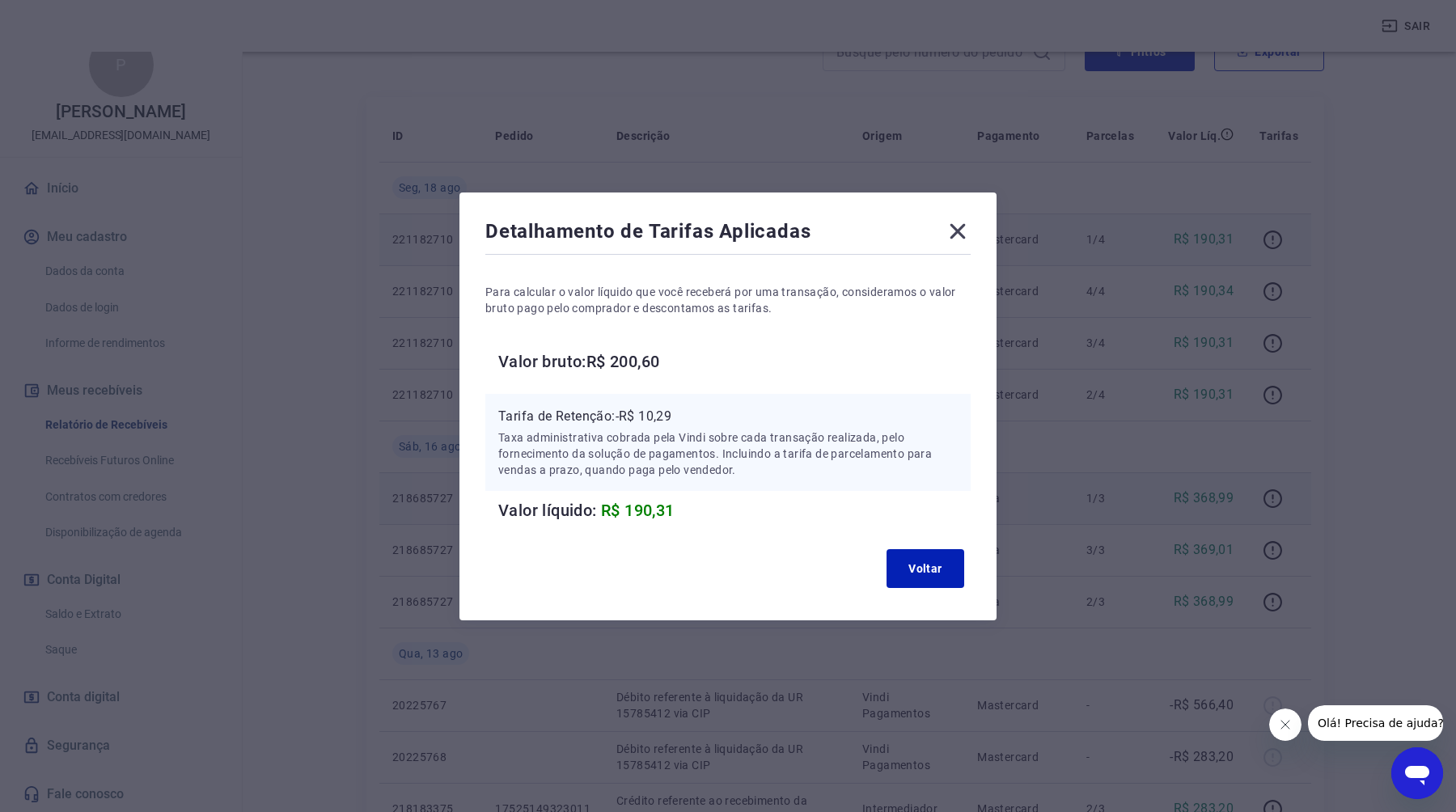
click at [956, 228] on icon at bounding box center [957, 231] width 26 height 26
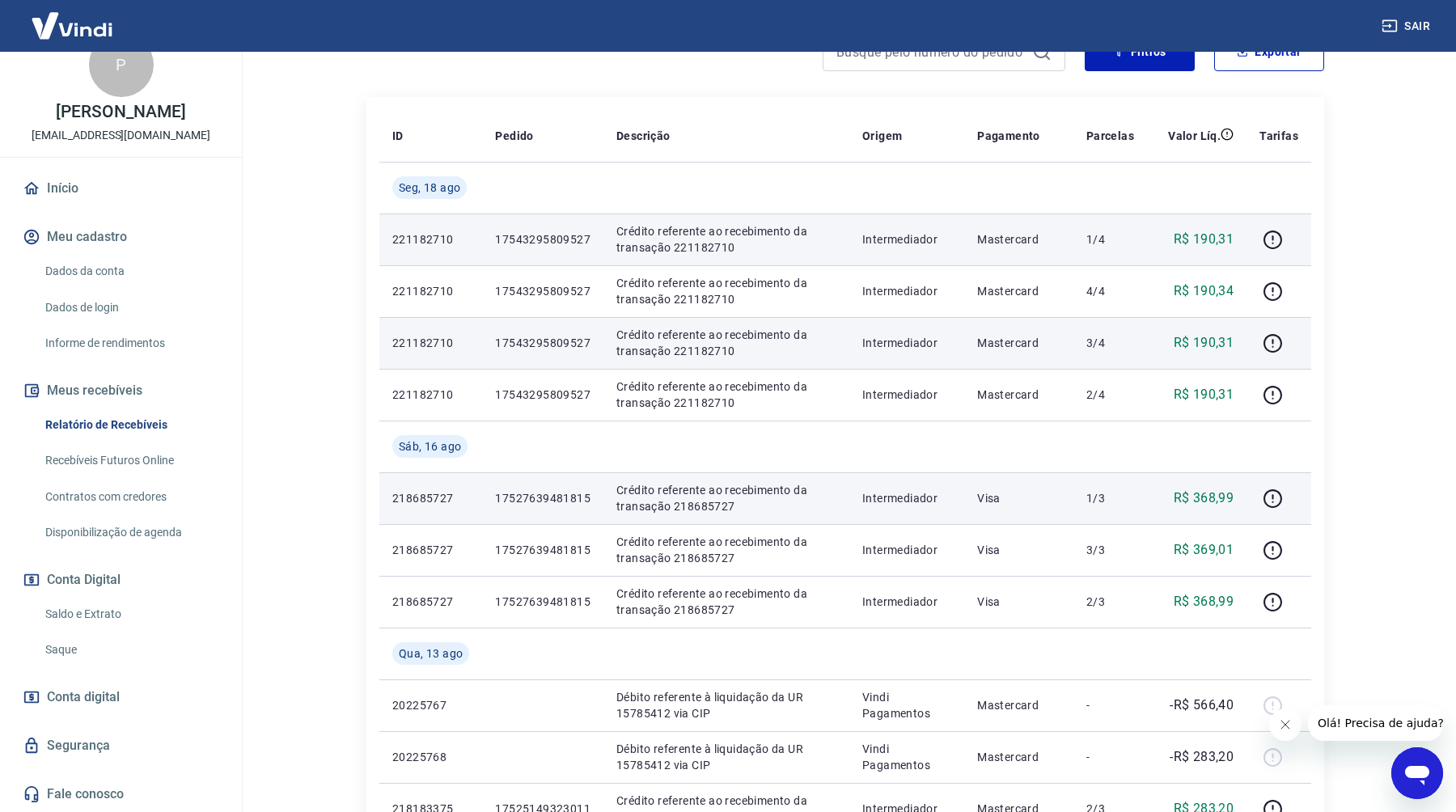
scroll to position [0, 0]
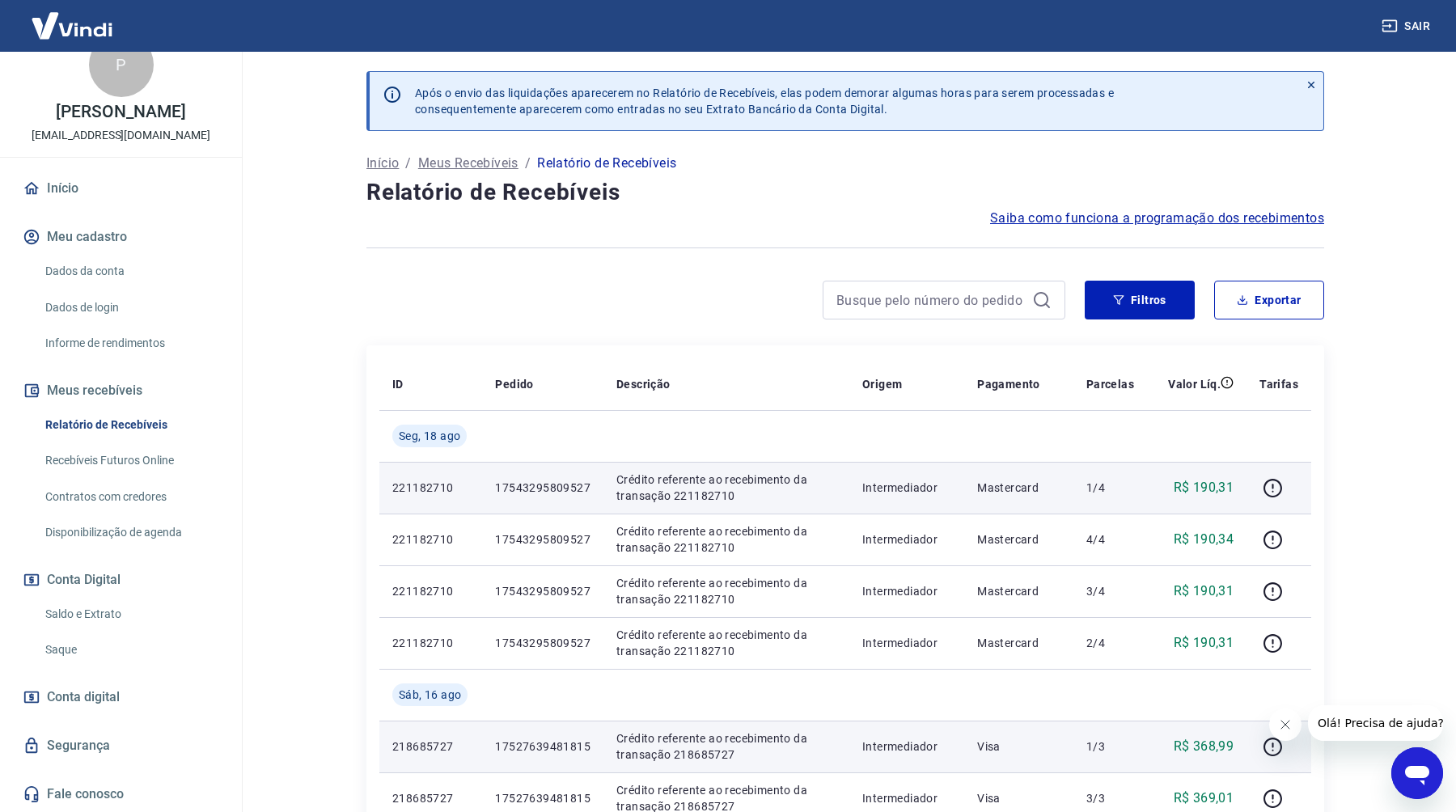
click at [64, 190] on link "Início" at bounding box center [120, 188] width 203 height 36
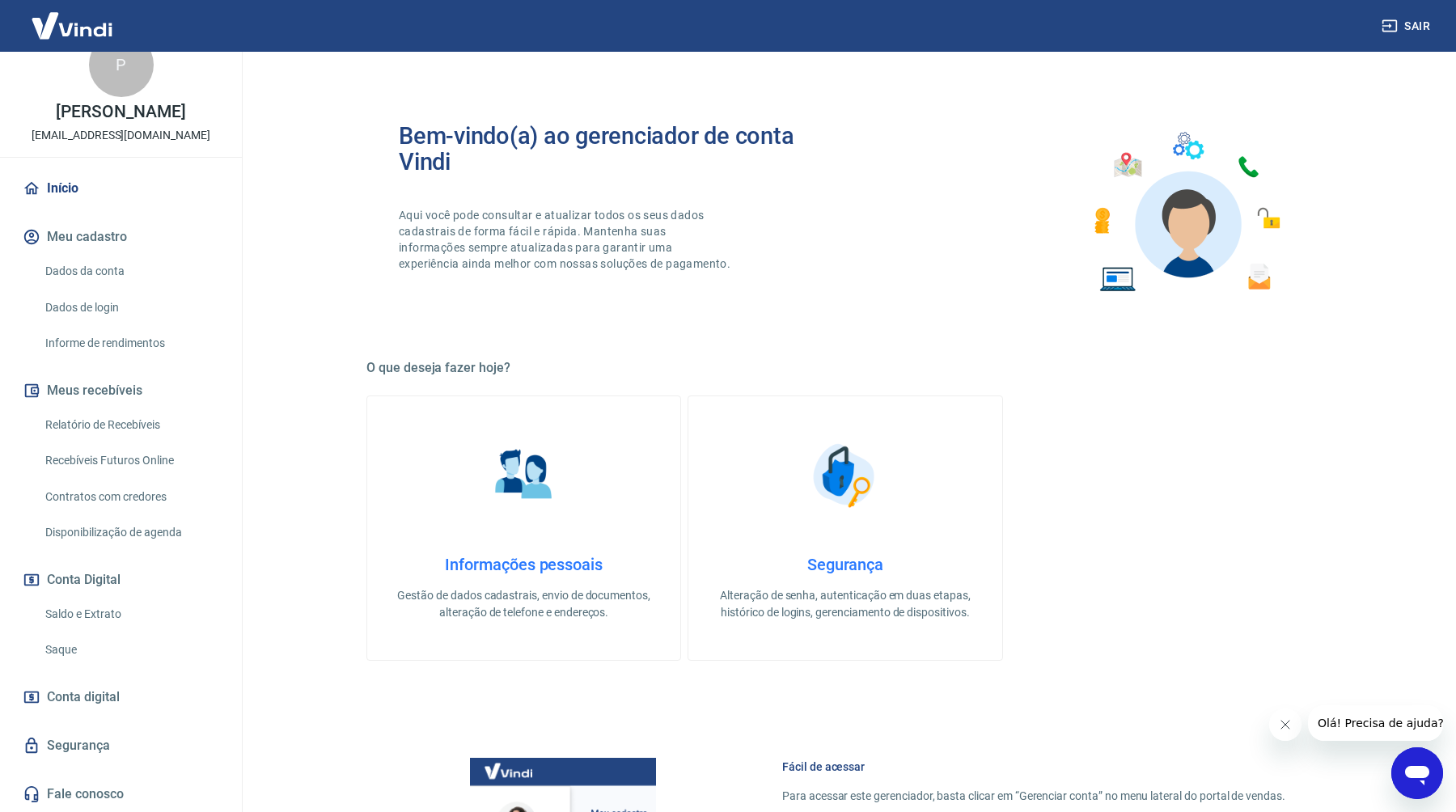
click at [129, 609] on link "Saldo e Extrato" at bounding box center [130, 614] width 184 height 34
